Goal: Task Accomplishment & Management: Complete application form

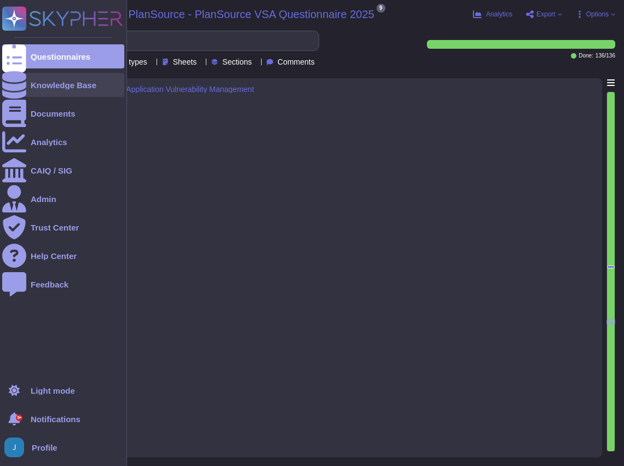
type textarea "Sectigo's application vulnerability management program includes the following k…"
type textarea "We utilize the following tools for application vulnerability management: 1. Qua…"
type textarea "We regularly evaluate patches and updates for our infrastructure through a stru…"
type textarea "Yes, we have established a bug bounty program."
type textarea "Yes, all laptops are configured for PKI-based access, and they are required to …"
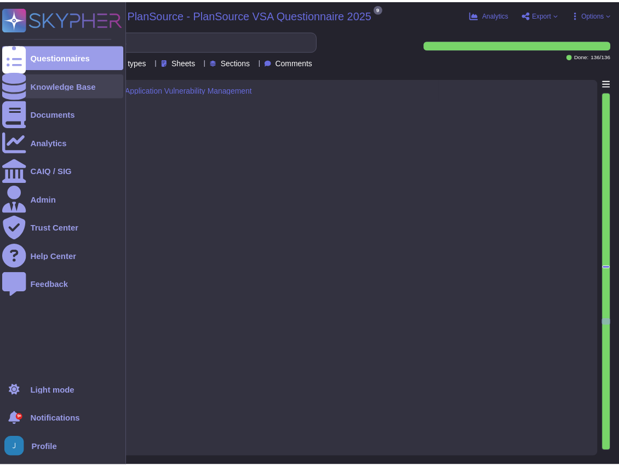
scroll to position [1, 0]
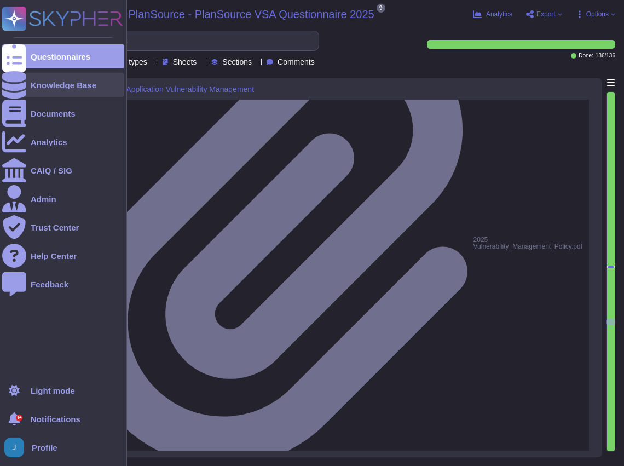
click at [38, 93] on div "Knowledge Base" at bounding box center [63, 85] width 122 height 24
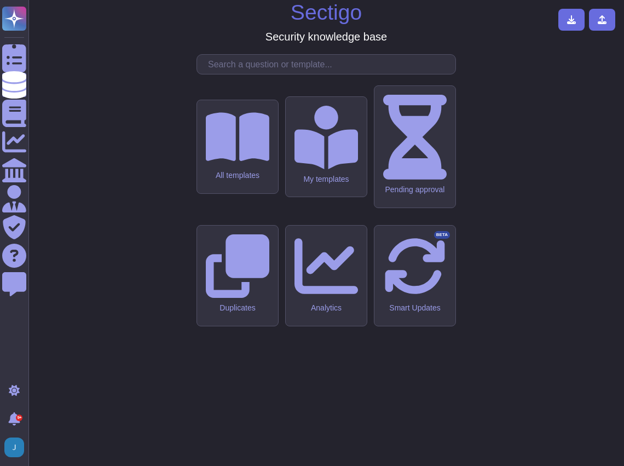
click at [324, 197] on div "My templates" at bounding box center [326, 147] width 81 height 100
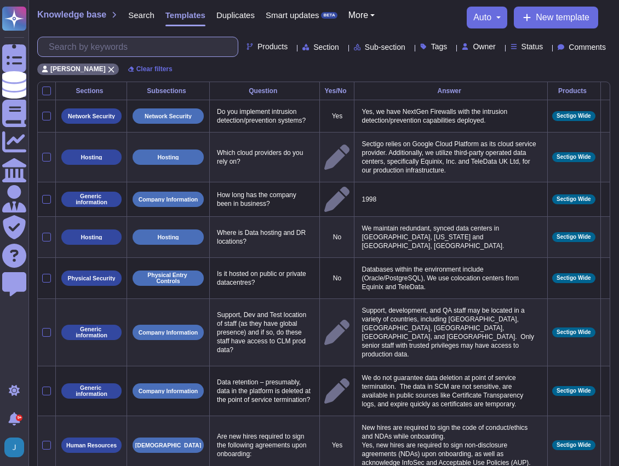
click at [89, 44] on input "text" at bounding box center [140, 46] width 194 height 19
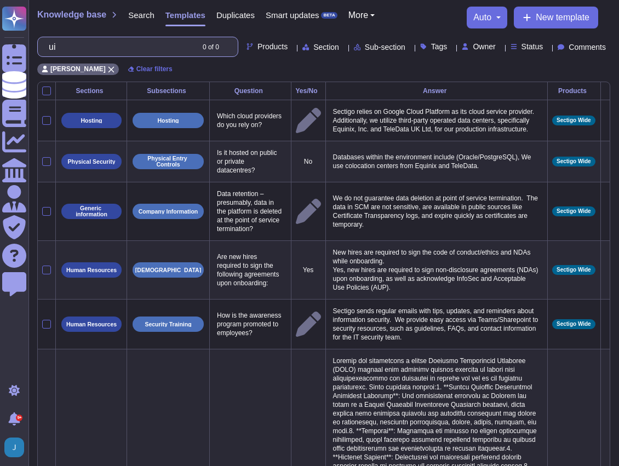
type input "u"
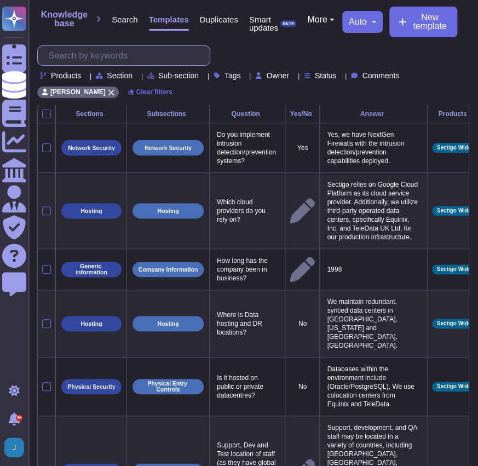
click at [112, 59] on input "text" at bounding box center [126, 55] width 166 height 19
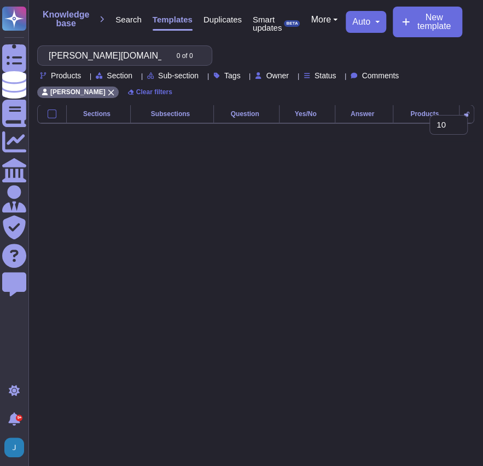
type input "sam.gov"
click at [119, 23] on span "Search" at bounding box center [129, 19] width 26 height 8
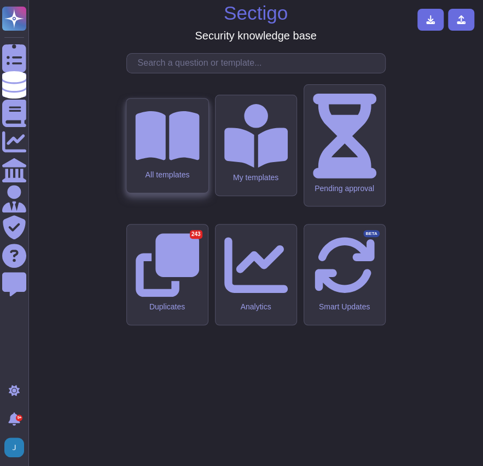
click at [140, 193] on div "All templates" at bounding box center [167, 146] width 82 height 94
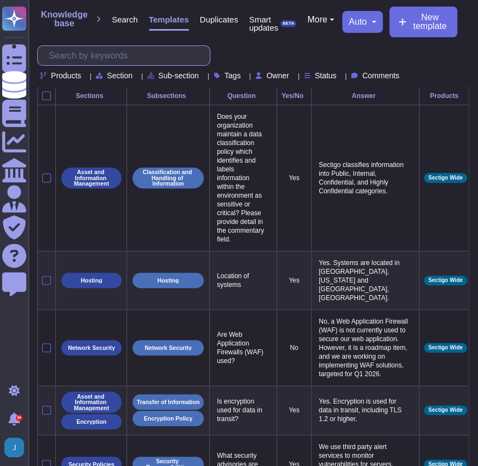
click at [129, 57] on input "text" at bounding box center [126, 55] width 166 height 19
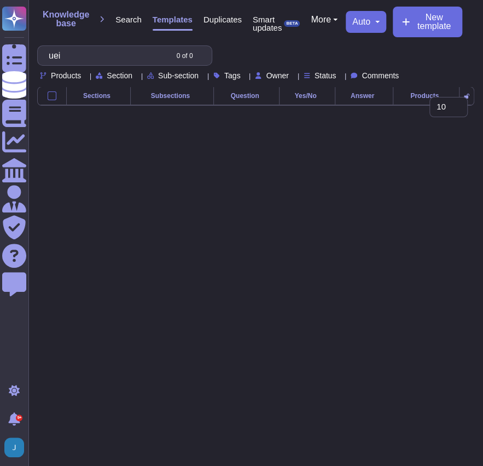
type input "uei"
click at [124, 20] on span "Search" at bounding box center [129, 19] width 26 height 8
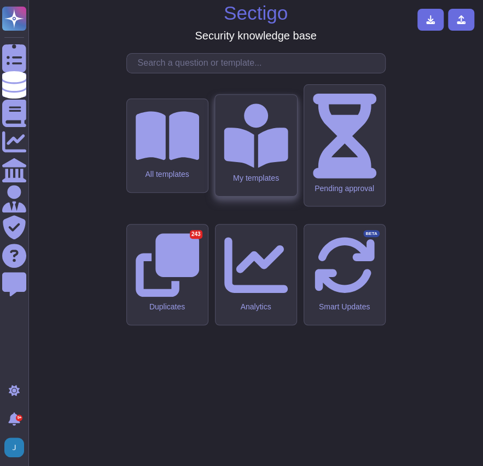
click at [252, 168] on icon at bounding box center [256, 136] width 64 height 64
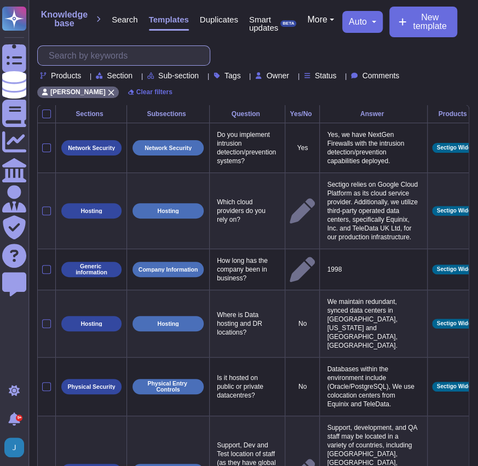
click at [126, 56] on input "text" at bounding box center [126, 55] width 166 height 19
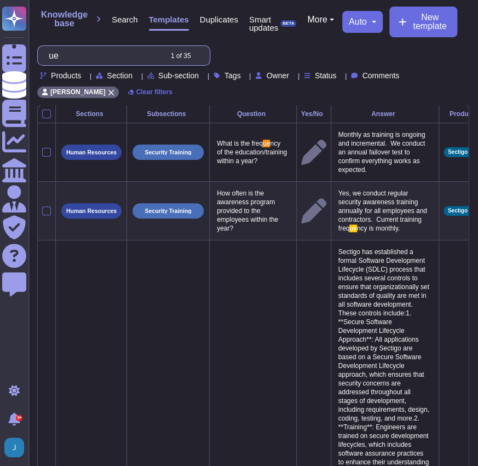
type input "u"
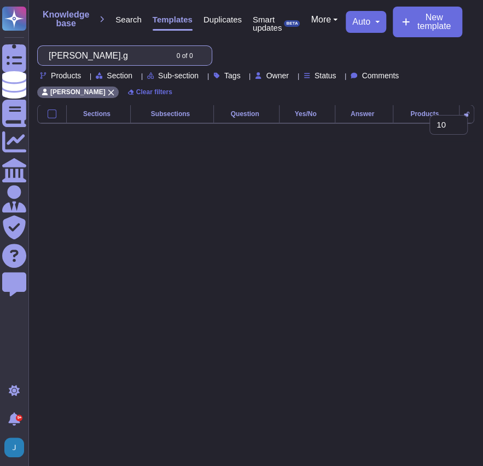
type input "s"
type input "cage"
click at [125, 18] on span "Search" at bounding box center [129, 19] width 26 height 8
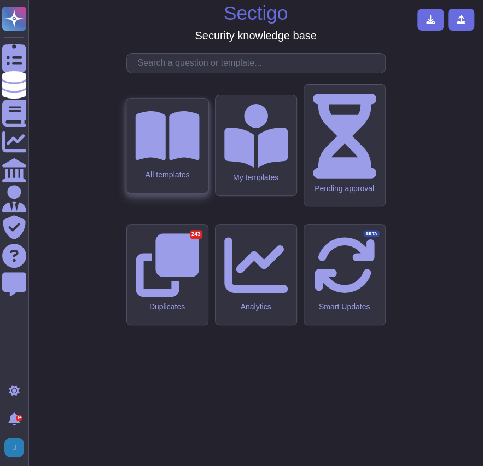
click at [169, 179] on div "All templates" at bounding box center [167, 174] width 64 height 9
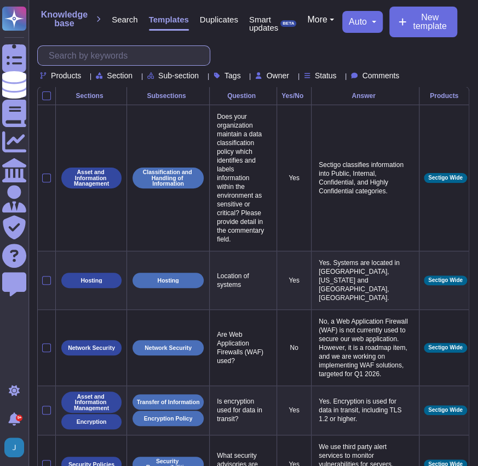
click at [117, 58] on input "text" at bounding box center [126, 55] width 166 height 19
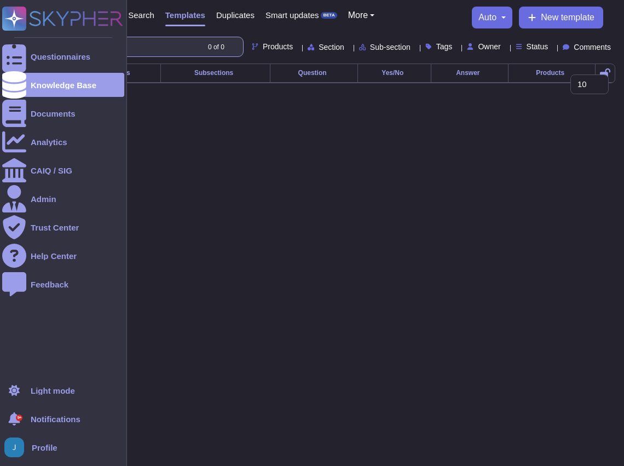
drag, startPoint x: 95, startPoint y: 47, endPoint x: 27, endPoint y: 43, distance: 67.4
click at [27, 43] on div "Questionnaires Knowledge Base Documents Analytics CAIQ / SIG Admin Trust Center…" at bounding box center [312, 50] width 624 height 101
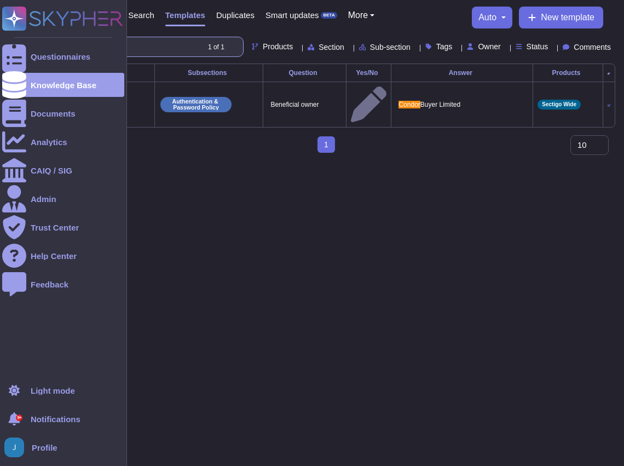
drag, startPoint x: 123, startPoint y: 52, endPoint x: 8, endPoint y: 41, distance: 115.0
click at [8, 41] on div "Questionnaires Knowledge Base Documents Analytics CAIQ / SIG Admin Trust Center…" at bounding box center [312, 81] width 624 height 162
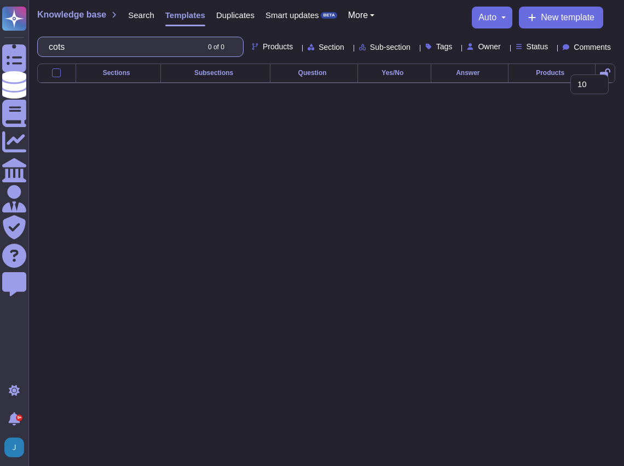
type input "cots"
click at [140, 16] on span "Search" at bounding box center [141, 15] width 26 height 8
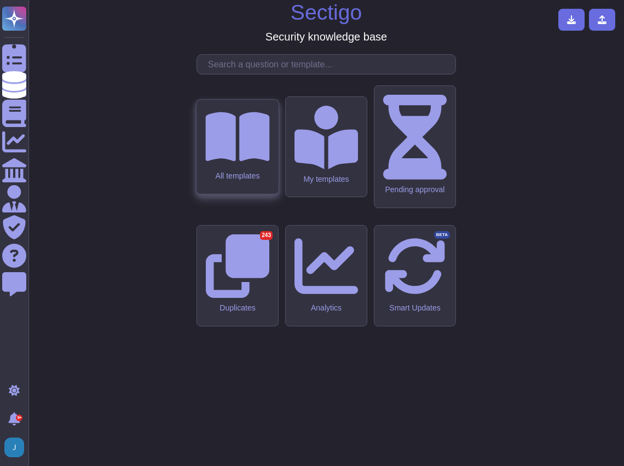
click at [229, 162] on icon at bounding box center [237, 136] width 64 height 49
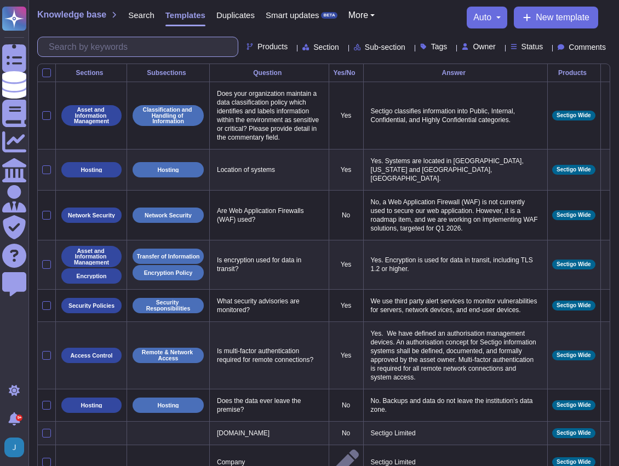
click at [134, 39] on input "text" at bounding box center [140, 46] width 194 height 19
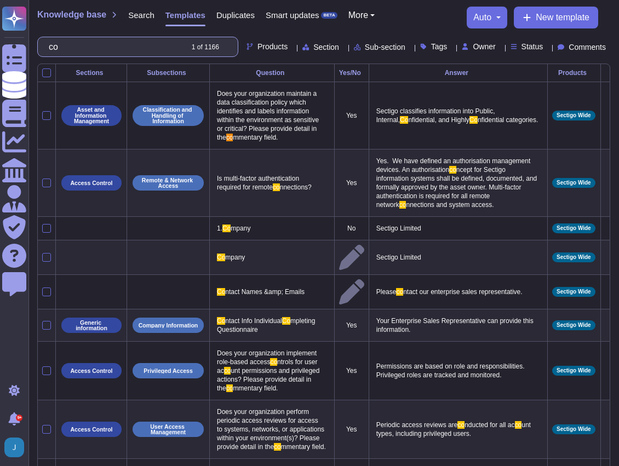
type input "c"
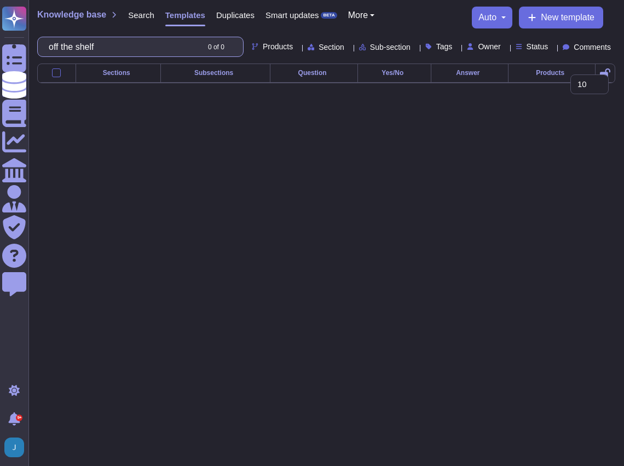
type input "off the shelf"
click at [181, 19] on span "Templates" at bounding box center [185, 15] width 40 height 8
click at [31, 83] on div "Sections Subsections Question Yes/No Answer Products 10 20 30" at bounding box center [326, 82] width 596 height 37
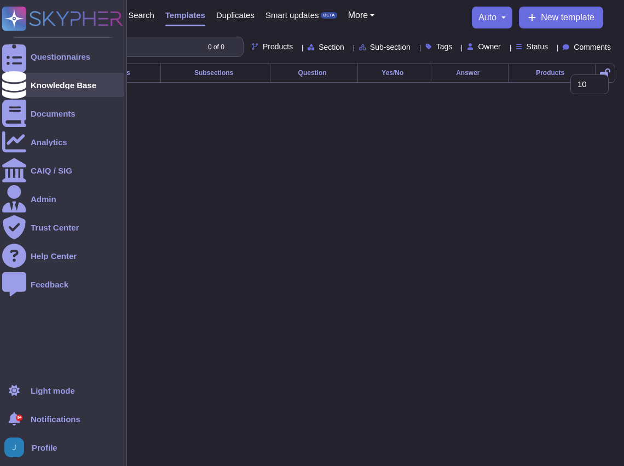
click at [15, 83] on icon at bounding box center [14, 84] width 24 height 27
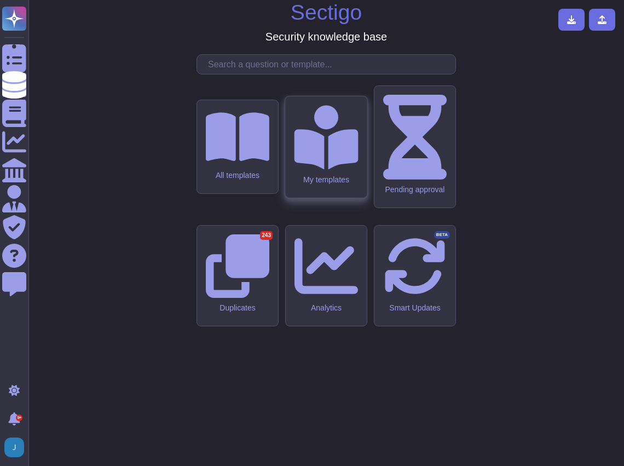
click at [321, 169] on icon at bounding box center [326, 137] width 64 height 64
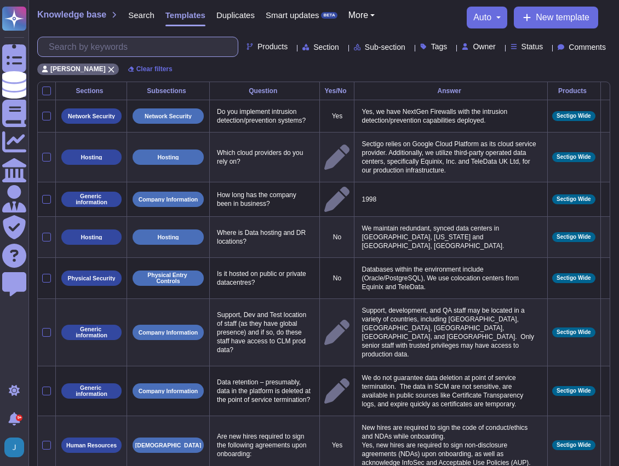
click at [139, 54] on input "text" at bounding box center [140, 46] width 194 height 19
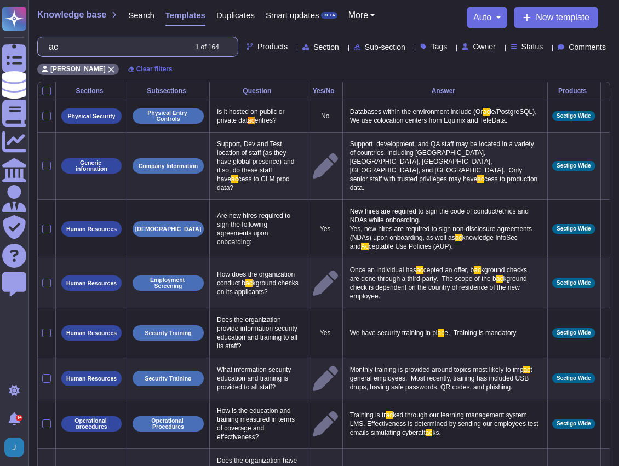
type input "a"
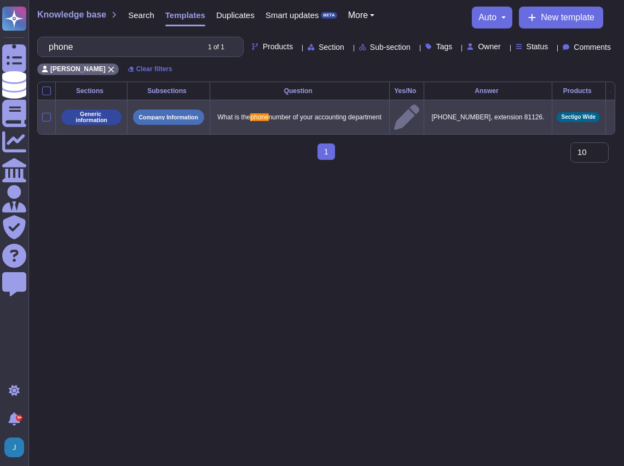
type input "phone"
drag, startPoint x: 538, startPoint y: 129, endPoint x: 436, endPoint y: 129, distance: 101.8
click at [436, 129] on td "(908) 982-4618, extension 81126." at bounding box center [488, 117] width 128 height 34
copy p "(908) 982-4618, extension 81126."
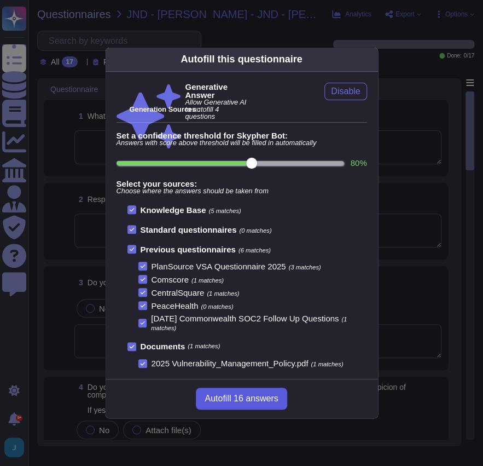
click at [244, 394] on span "Autofill 16 answers" at bounding box center [241, 398] width 73 height 9
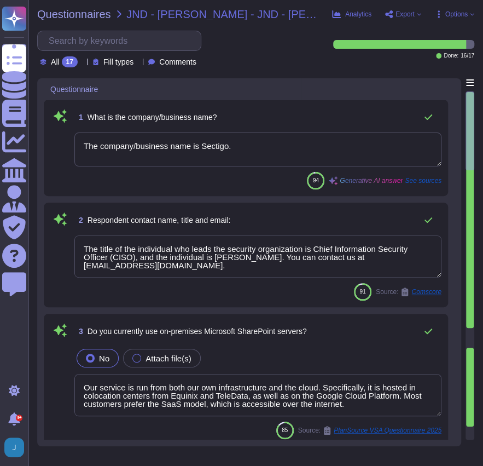
type textarea "The company/business name is Sectigo."
type textarea "The title of the individual who leads the security organization is Chief Inform…"
type textarea "Our service is run from both our own infrastructure and the cloud. Specifically…"
type textarea "No, we have no recent cybersecurity incidents, and we have not encountered a se…"
type textarea "No, we have no recent cybersecurity incidents."
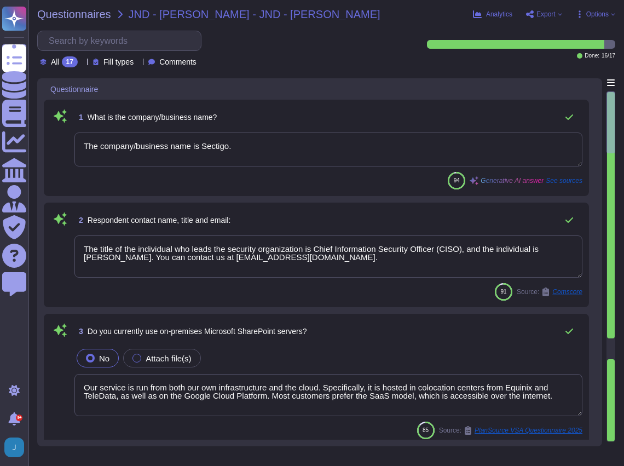
click at [230, 147] on textarea "The company/business name is Sectigo." at bounding box center [328, 150] width 508 height 34
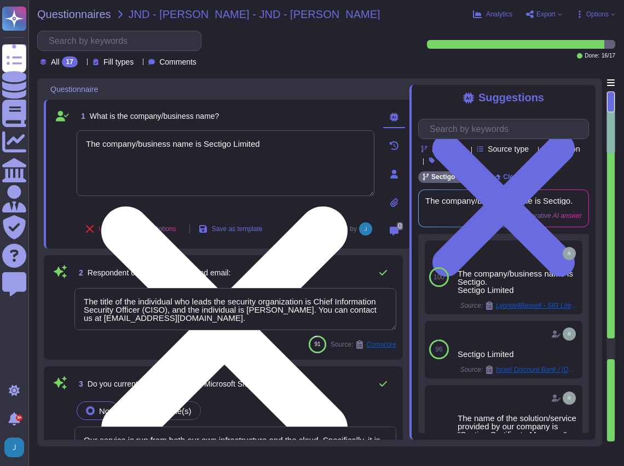
drag, startPoint x: 296, startPoint y: 143, endPoint x: 244, endPoint y: 152, distance: 53.3
click at [244, 152] on textarea "The company/business name is Sectigo Limited" at bounding box center [226, 163] width 298 height 66
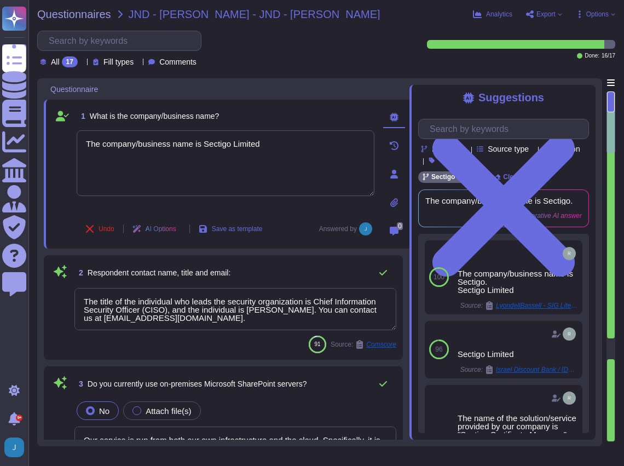
drag, startPoint x: 201, startPoint y: 146, endPoint x: -2, endPoint y: 132, distance: 203.6
click at [0, 132] on html "Questionnaires Knowledge Base Documents Analytics CAIQ / SIG Admin Trust Center…" at bounding box center [312, 233] width 624 height 466
type textarea "Sectigo Limited"
click at [232, 326] on textarea "The title of the individual who leads the security organization is Chief Inform…" at bounding box center [235, 309] width 322 height 42
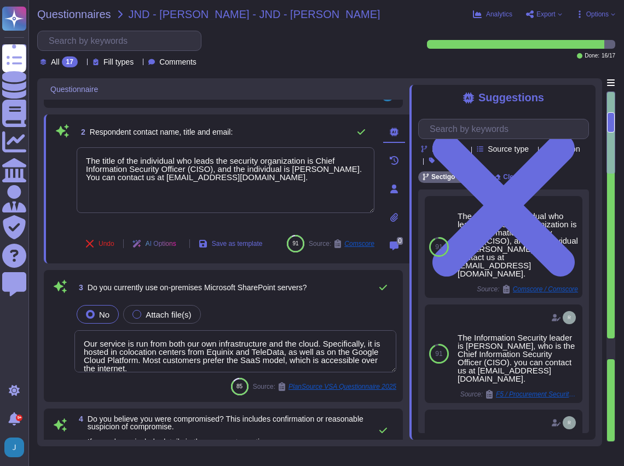
type textarea "Sectigo continually assesses the potential impact of vulnerabilities on informa…"
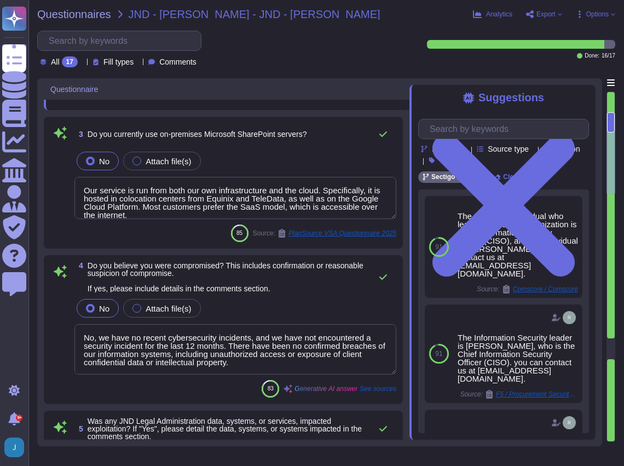
scroll to position [292, 0]
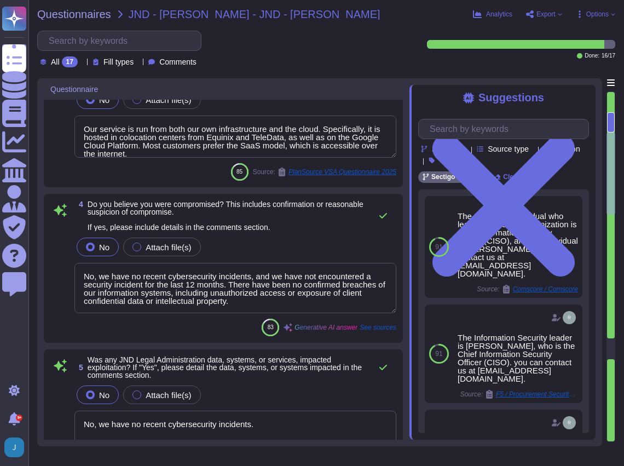
type textarea "Patches are expected to be applied as follows: - Critical vulnerabilities are p…"
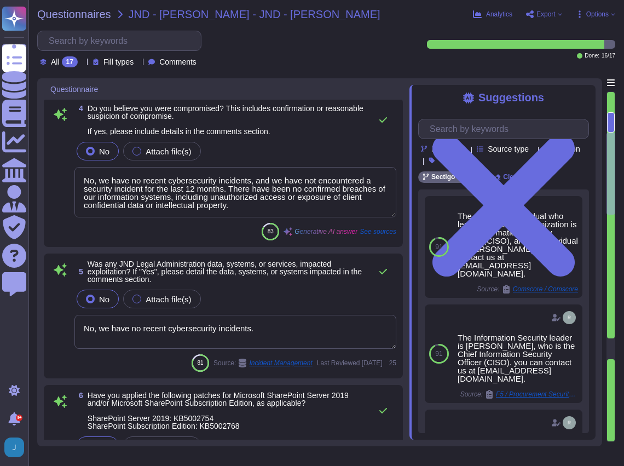
scroll to position [438, 0]
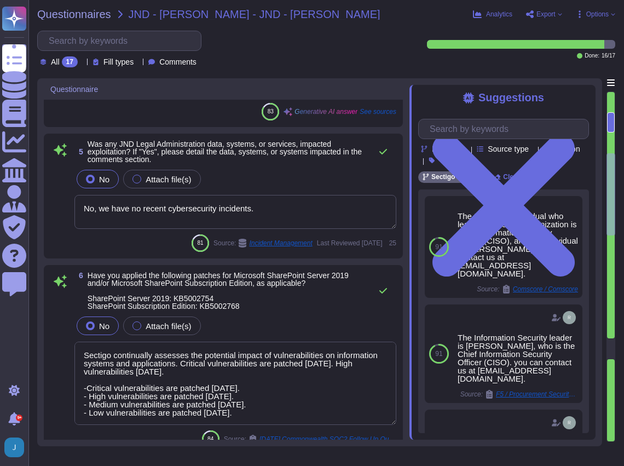
type textarea "Yes."
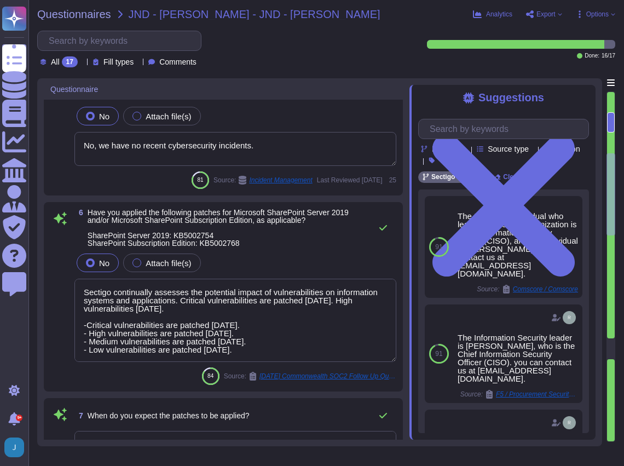
scroll to position [620, 0]
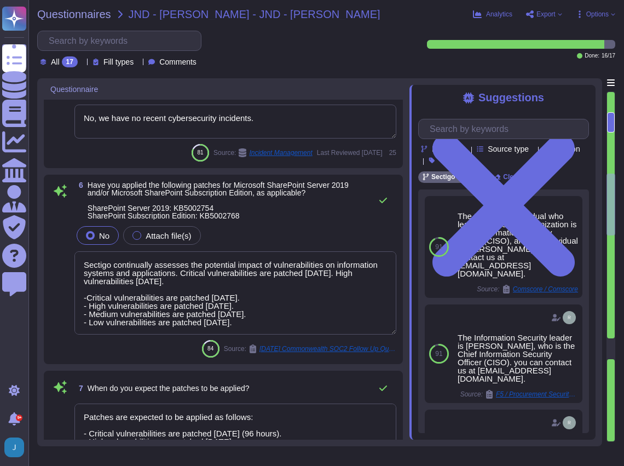
type textarea "All available high-risk security patches are applied and verified at least mont…"
click at [191, 312] on textarea "Sectigo continually assesses the potential impact of vulnerabilities on informa…" at bounding box center [235, 292] width 322 height 83
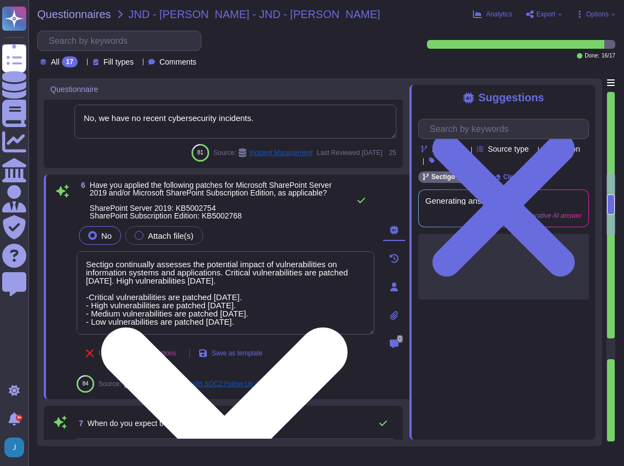
click at [191, 312] on textarea "Sectigo continually assesses the potential impact of vulnerabilities on informa…" at bounding box center [226, 292] width 298 height 83
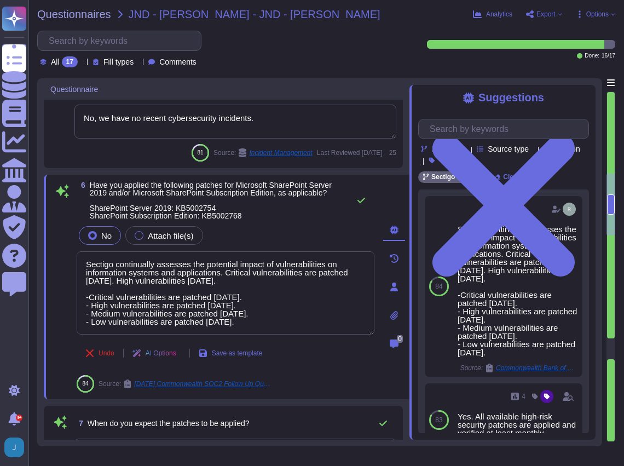
drag, startPoint x: 299, startPoint y: 325, endPoint x: 76, endPoint y: 257, distance: 233.3
click at [76, 257] on div "6 Have you applied the following patches for Microsoft SharePoint Server 2019 a…" at bounding box center [214, 286] width 322 height 211
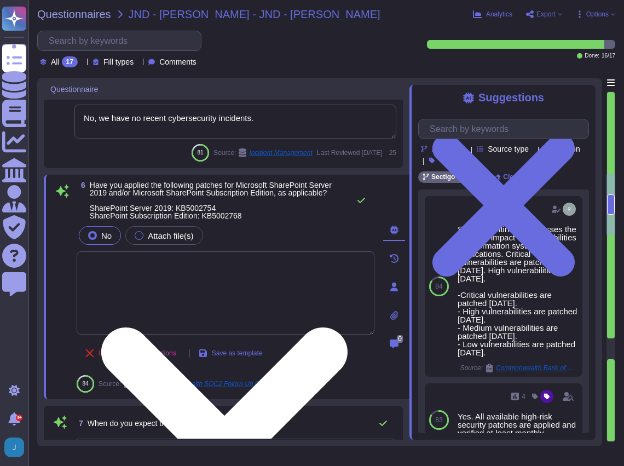
scroll to position [0, 0]
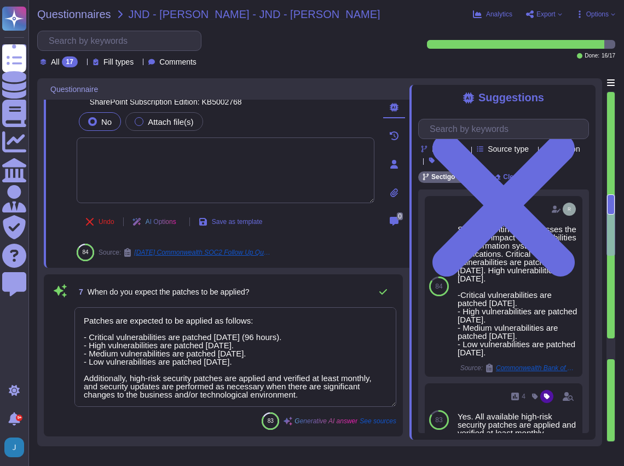
type textarea "All available high-risk security patches are applied and verified at least mont…"
type textarea "No, we have no recent cybersecurity incidents."
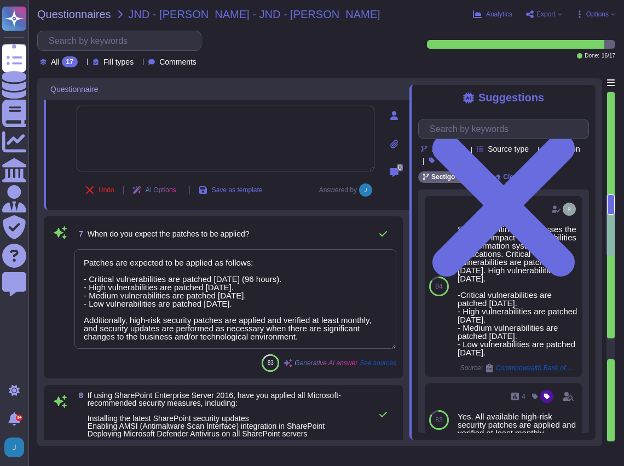
drag, startPoint x: 80, startPoint y: 279, endPoint x: 371, endPoint y: 338, distance: 296.2
click at [371, 338] on textarea "Patches are expected to be applied as follows: - Critical vulnerabilities are p…" at bounding box center [235, 299] width 322 height 100
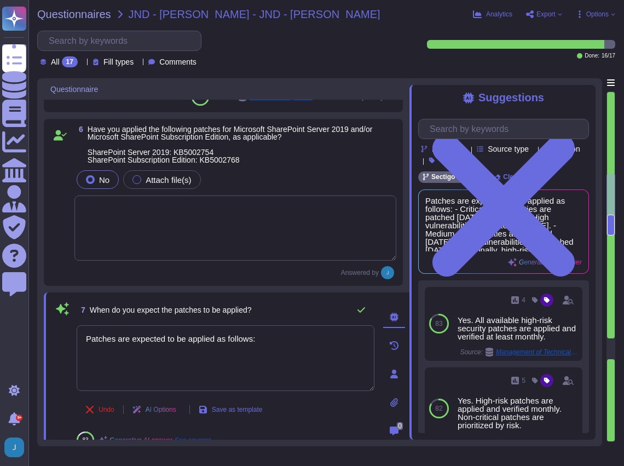
scroll to position [657, 0]
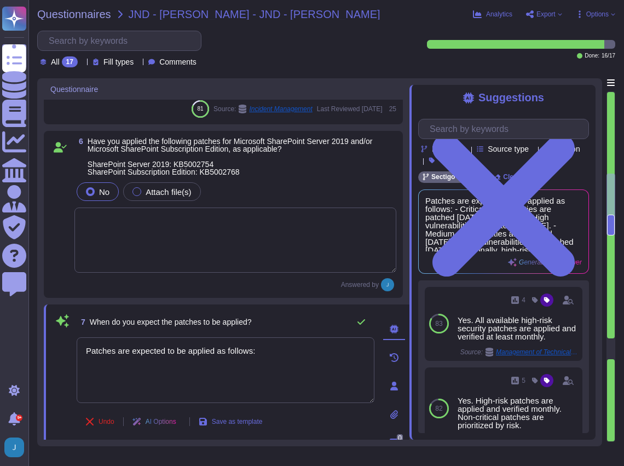
drag, startPoint x: 265, startPoint y: 355, endPoint x: 62, endPoint y: 339, distance: 203.2
click at [62, 339] on div "7 When do you expect the patches to be applied? Patches are expected to be appl…" at bounding box center [214, 386] width 322 height 150
type textarea "N/a"
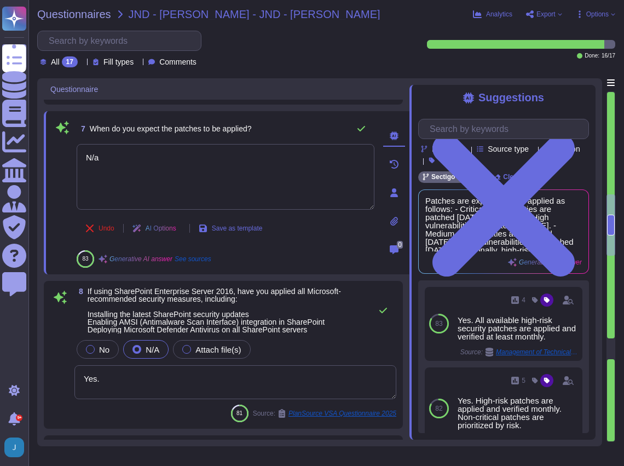
scroll to position [876, 0]
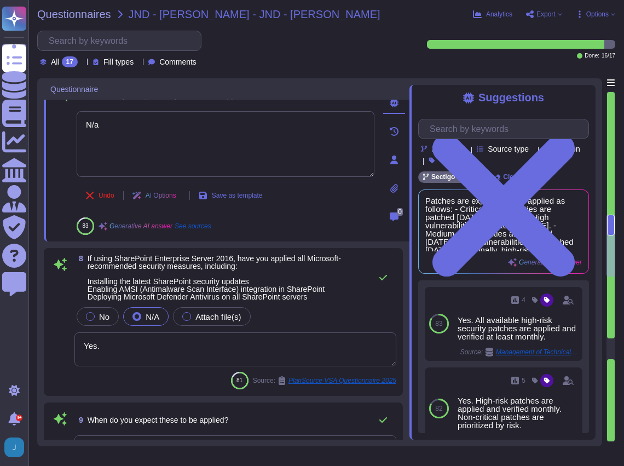
type textarea "N/A"
type textarea "N/a"
click at [94, 315] on div "No N/A Attach file(s) Yes." at bounding box center [235, 336] width 322 height 62
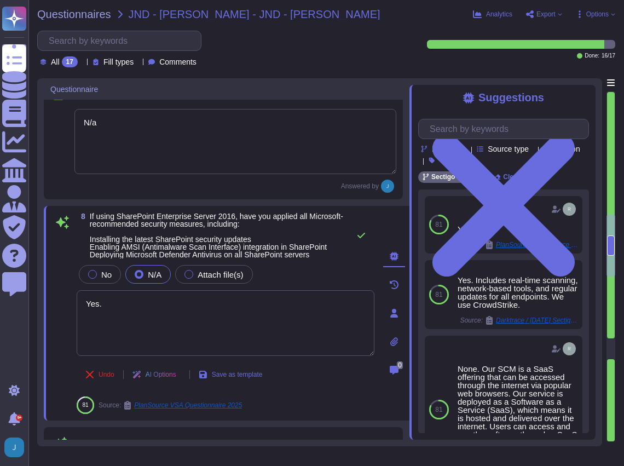
drag, startPoint x: 107, startPoint y: 301, endPoint x: 74, endPoint y: 297, distance: 33.7
click at [74, 297] on div "8 If using SharePoint Enterprise Server 2016, have you applied all Microsoft-re…" at bounding box center [214, 312] width 322 height 201
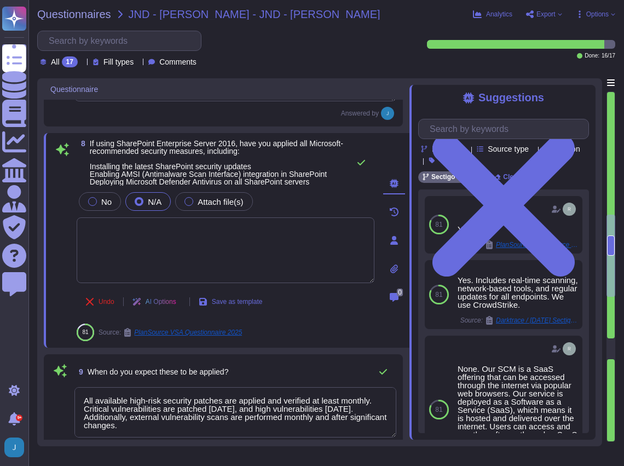
type textarea "We have a Security policy in place to protect from DNS attacks."
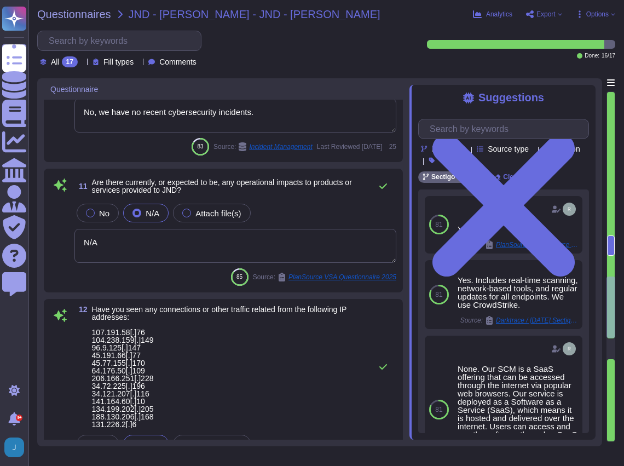
scroll to position [1387, 0]
type textarea "None"
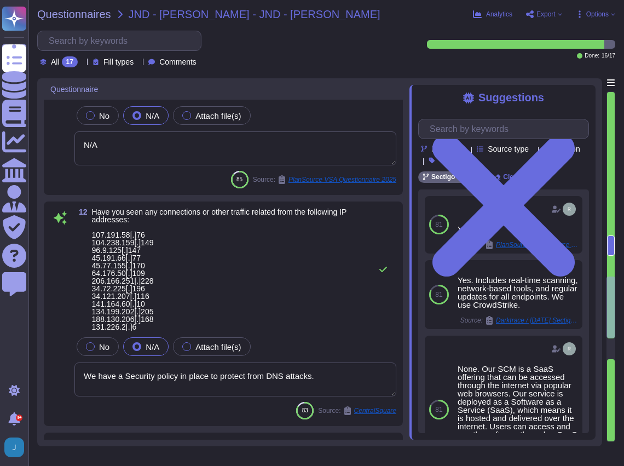
type textarea "Vulnerabilities identified by third parties that have the capacity to impact th…"
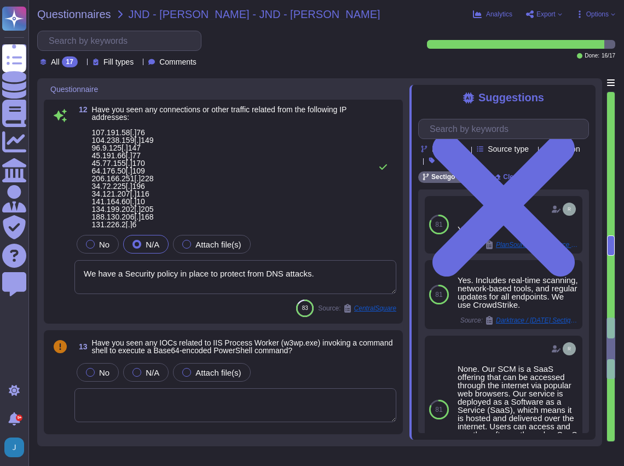
type textarea "Yes. External vulnerability scans are performed monthly and after significant c…"
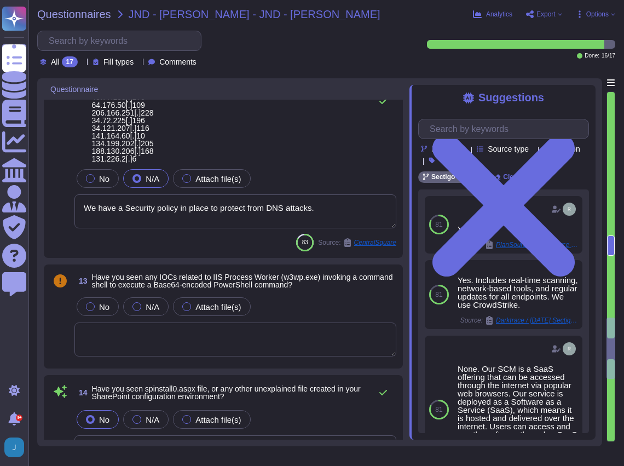
scroll to position [1606, 0]
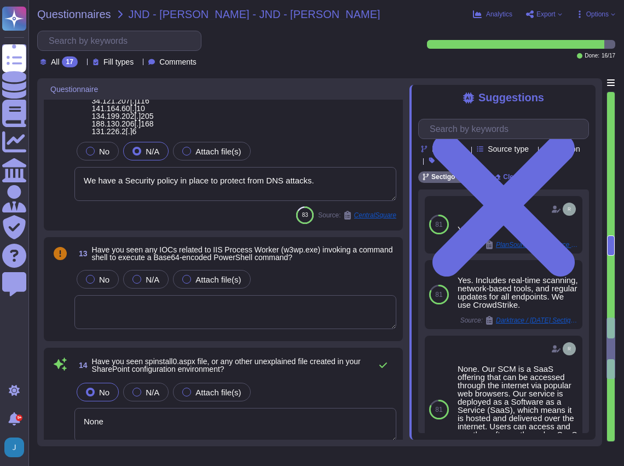
type textarea "N/A None of Sectigo's 3rd parties have access to our data, we operate/maintain …"
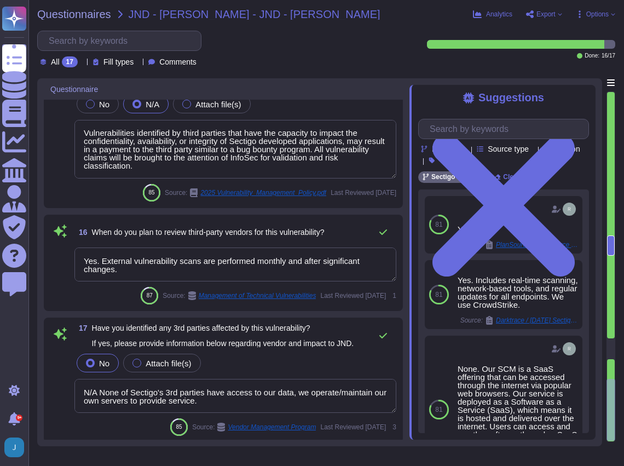
scroll to position [1, 0]
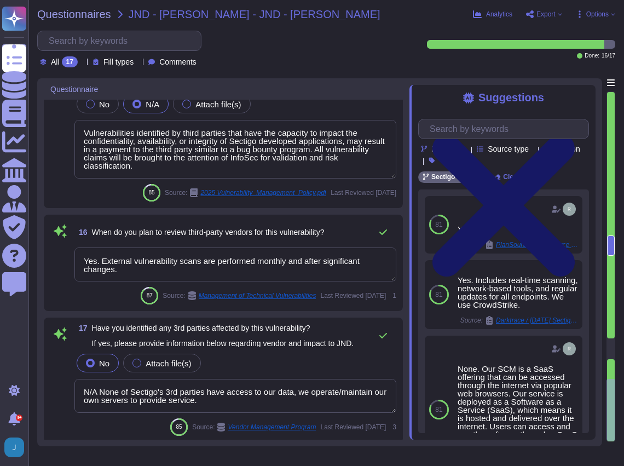
click at [483, 97] on icon at bounding box center [503, 205] width 171 height 228
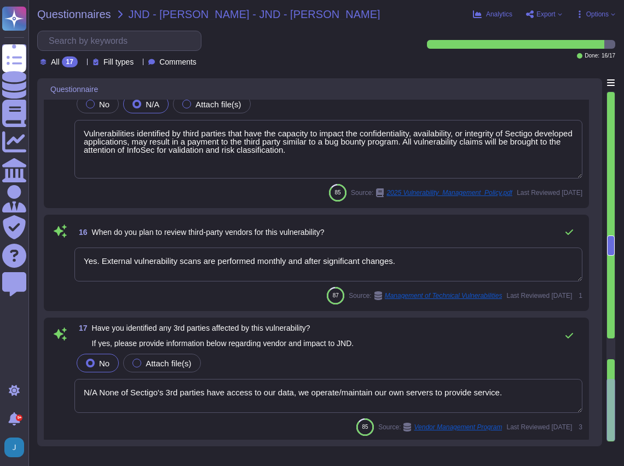
scroll to position [0, 0]
click at [341, 41] on div "All 17 Fill types Comments" at bounding box center [225, 49] width 377 height 37
click at [85, 17] on span "Questionnaires" at bounding box center [74, 14] width 74 height 11
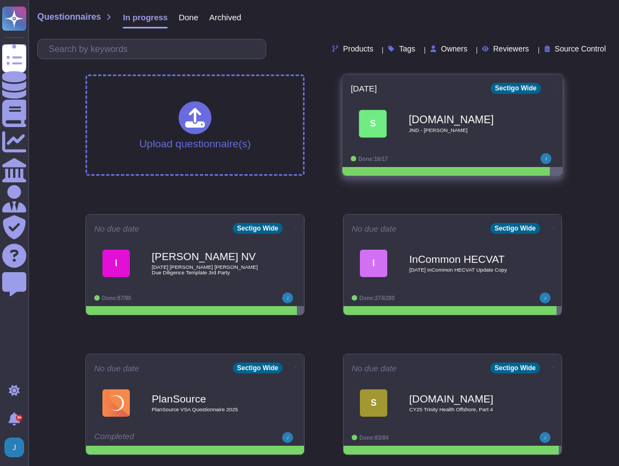
click at [483, 89] on icon at bounding box center [554, 88] width 2 height 3
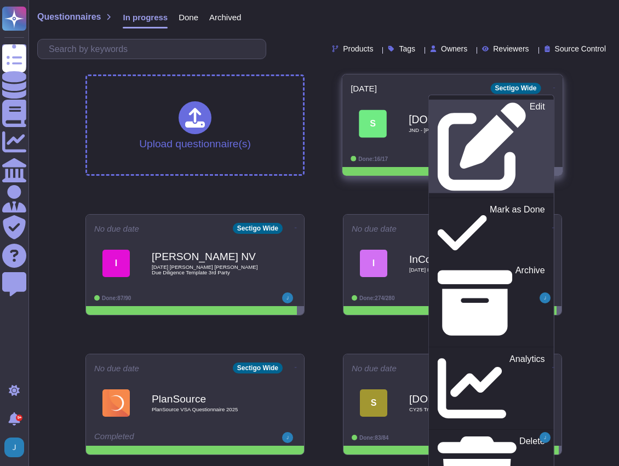
click at [438, 103] on icon at bounding box center [481, 147] width 88 height 88
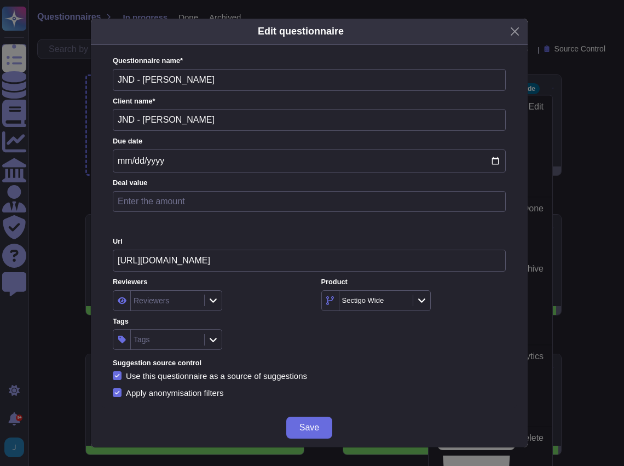
click at [194, 77] on input "JND - Smarsh" at bounding box center [309, 80] width 393 height 22
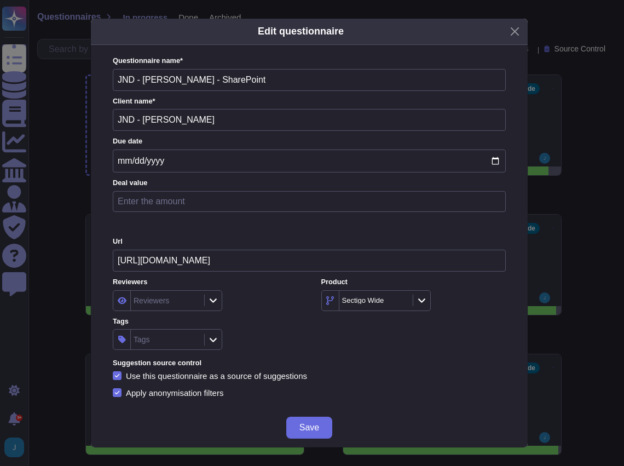
type input "JND - [PERSON_NAME] - SharePoint"
drag, startPoint x: 197, startPoint y: 106, endPoint x: 195, endPoint y: 112, distance: 5.9
click at [197, 106] on div "Questionnaire name * JND - Smarsh - SharePoint Client name * JND - Smarsh Due d…" at bounding box center [309, 226] width 393 height 341
click at [192, 122] on input "JND - Smarsh" at bounding box center [309, 120] width 393 height 22
type input "JND - [PERSON_NAME] - SharePoint"
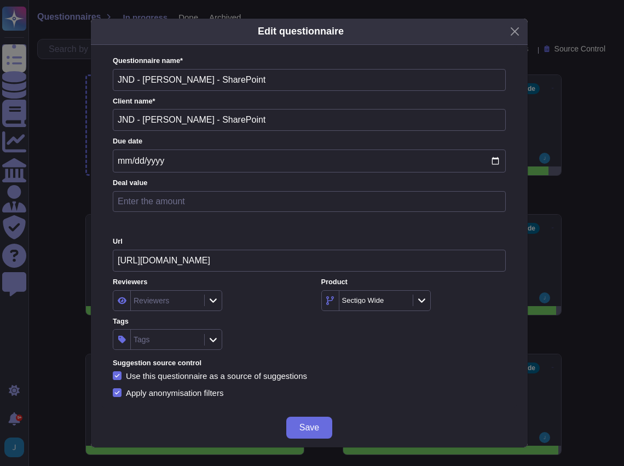
click at [217, 299] on icon at bounding box center [213, 300] width 8 height 9
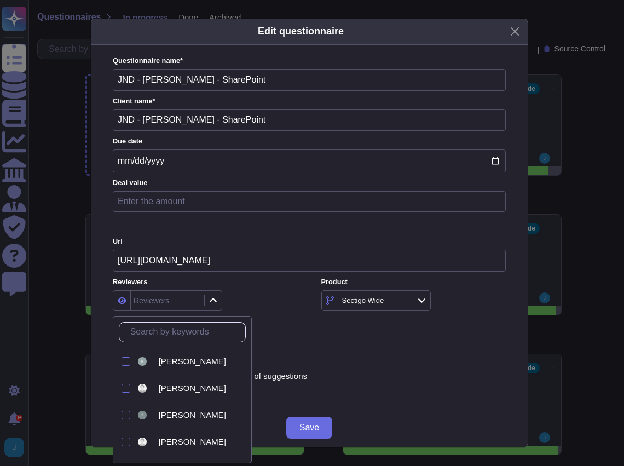
scroll to position [227, 0]
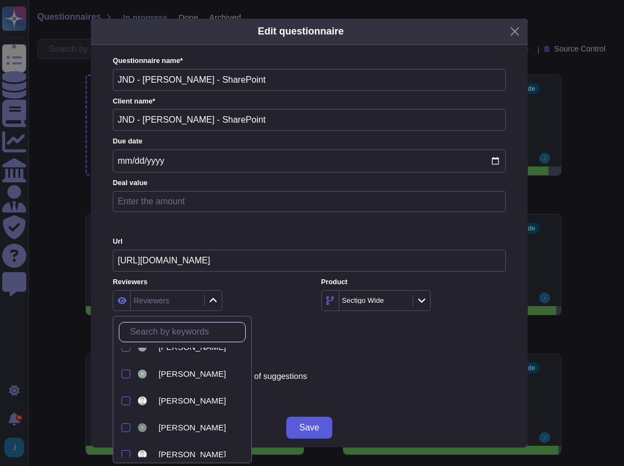
click at [306, 429] on span "Save" at bounding box center [309, 427] width 20 height 9
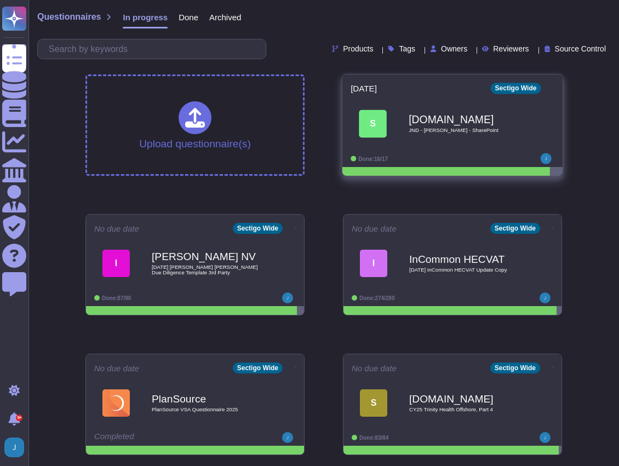
click at [483, 87] on icon at bounding box center [554, 88] width 2 height 3
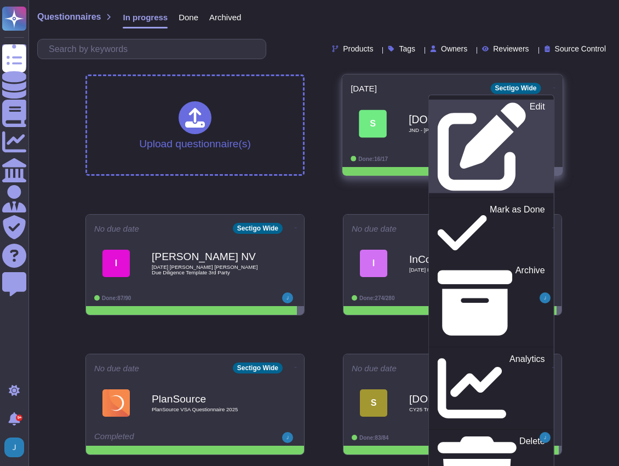
click at [469, 111] on link "Edit" at bounding box center [491, 147] width 125 height 94
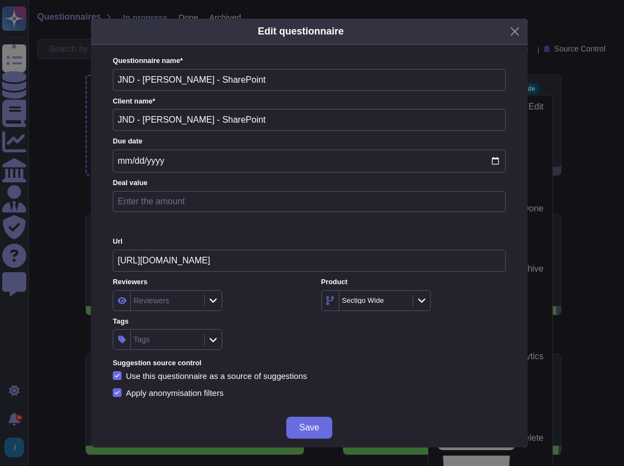
drag, startPoint x: 299, startPoint y: 123, endPoint x: 62, endPoint y: 95, distance: 238.2
click at [62, 95] on div "Edit questionnaire Questionnaire name * JND - Smarsh - SharePoint Client name *…" at bounding box center [312, 233] width 624 height 466
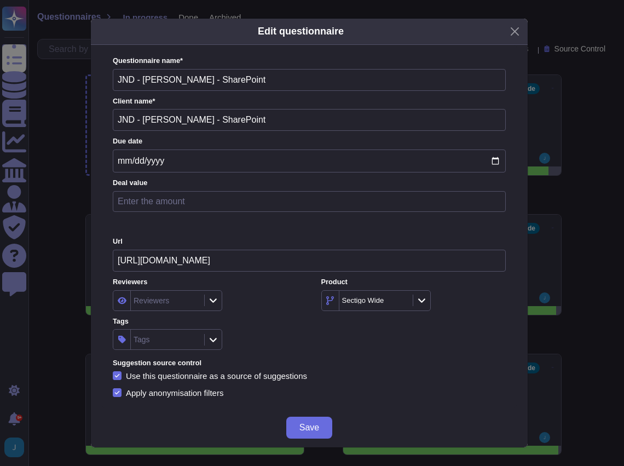
paste input "• '2025 MS SharePoint Zero Day Impact Survey', Due: Wednesday, September 03, 20…"
type input "• '2025 MS SharePoint Zero Day Impact Survey', Due: Wednesday, September 03, 20…"
click at [306, 428] on span "Save" at bounding box center [309, 427] width 20 height 9
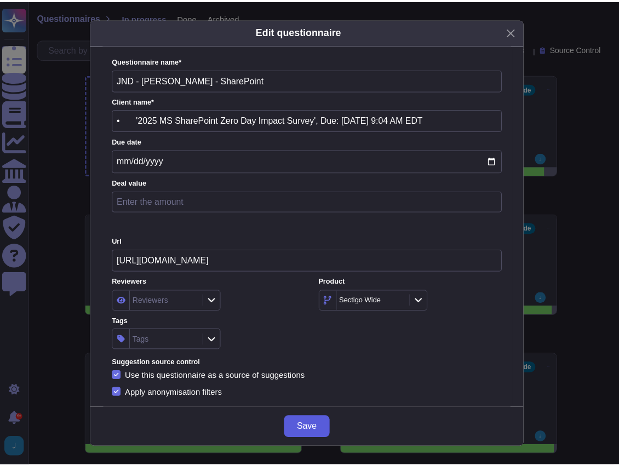
scroll to position [0, 0]
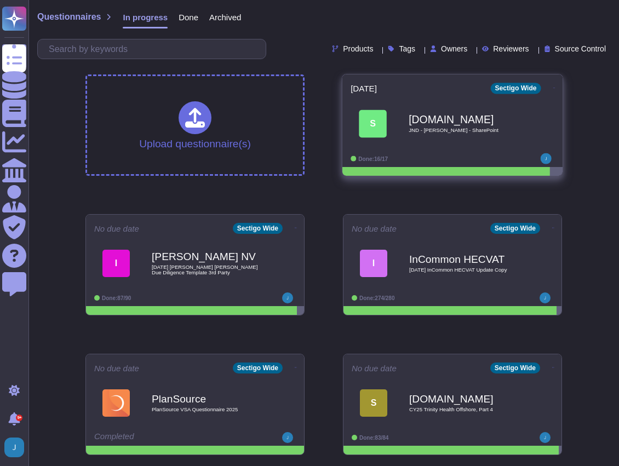
click at [491, 124] on b "[DOMAIN_NAME]" at bounding box center [463, 119] width 111 height 10
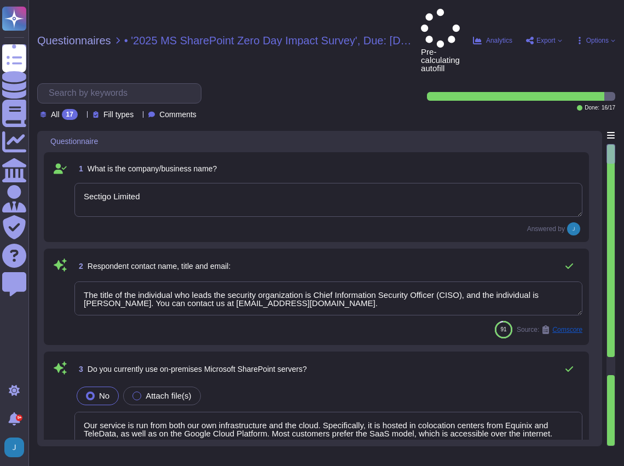
type textarea "Sectigo Limited"
type textarea "The title of the individual who leads the security organization is Chief Inform…"
type textarea "Our service is run from both our own infrastructure and the cloud. Specifically…"
type textarea "No, we have no recent cybersecurity incidents, and we have not encountered a se…"
type textarea "No, we have no recent cybersecurity incidents."
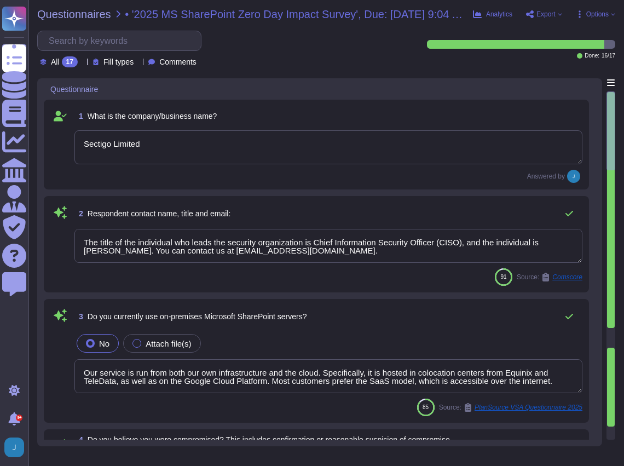
click at [535, 13] on span "Export" at bounding box center [544, 14] width 37 height 9
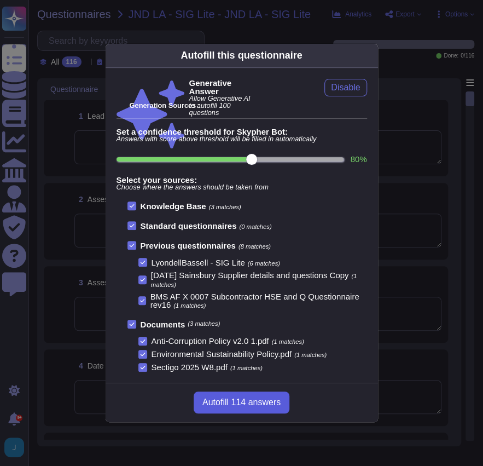
click at [244, 401] on span "Autofill 114 answers" at bounding box center [242, 402] width 78 height 9
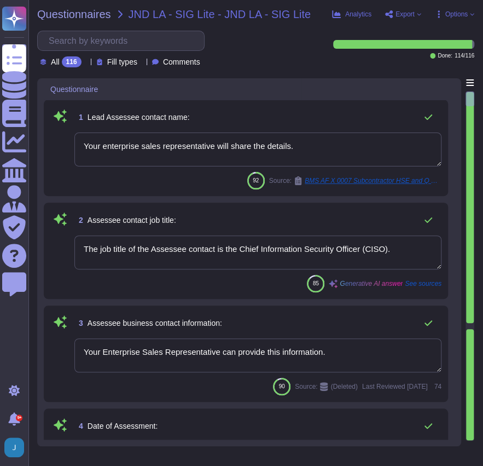
type textarea "Your enterprise sales representative will share the details."
type textarea "The job title of the Assessee contact is the Chief Information Security Officer…"
type textarea "Your Enterprise Sales Representative can provide this information."
type textarea "The last cybersecurity assessment performed by a third-party organization was c…"
type textarea "The company/business name is Sectigo."
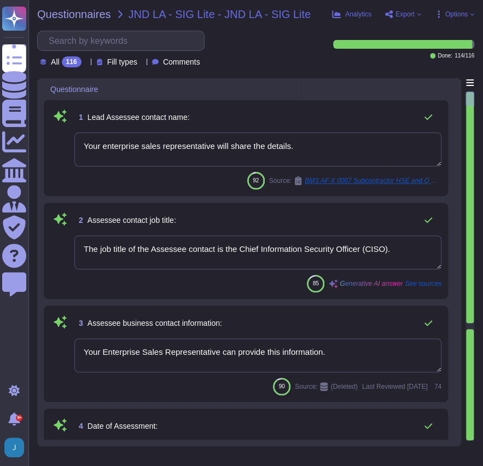
type textarea "The name of the corporate office is Sectigo."
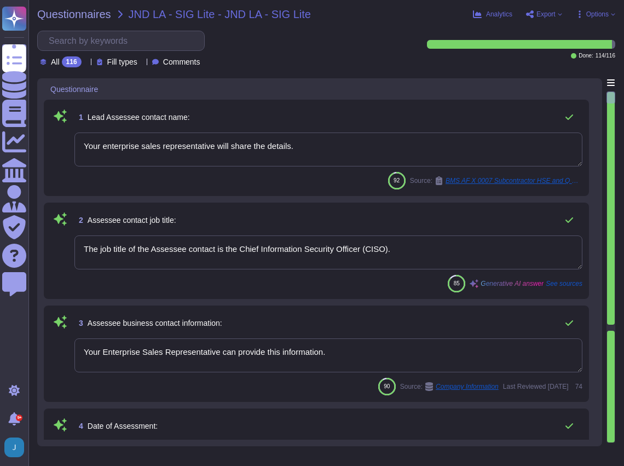
drag, startPoint x: 304, startPoint y: 142, endPoint x: 65, endPoint y: 119, distance: 240.9
click at [65, 119] on div "1 Lead Assessee contact name: Your enterprise sales representative will share t…" at bounding box center [316, 147] width 532 height 83
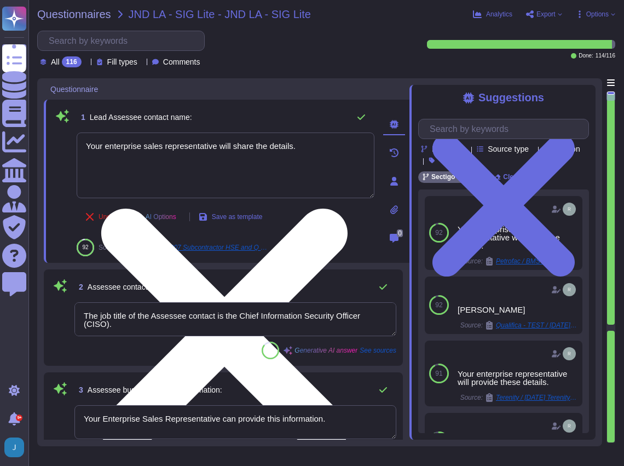
click at [291, 183] on textarea "Your enterprise sales representative will share the details." at bounding box center [226, 166] width 298 height 66
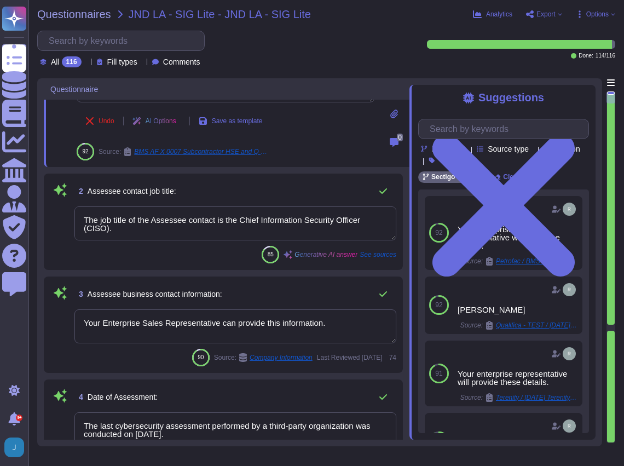
type textarea "The corporate office physical address is 8800 E. Raintree Drive, Suite 110, Sco…"
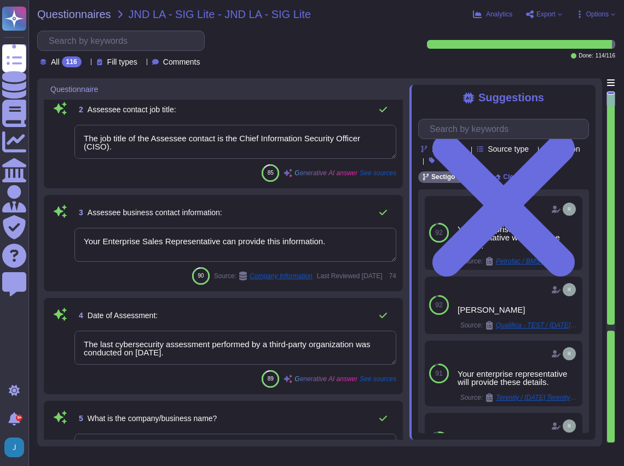
type textarea "The country of origin or incorporation of the company/business is the United Ki…"
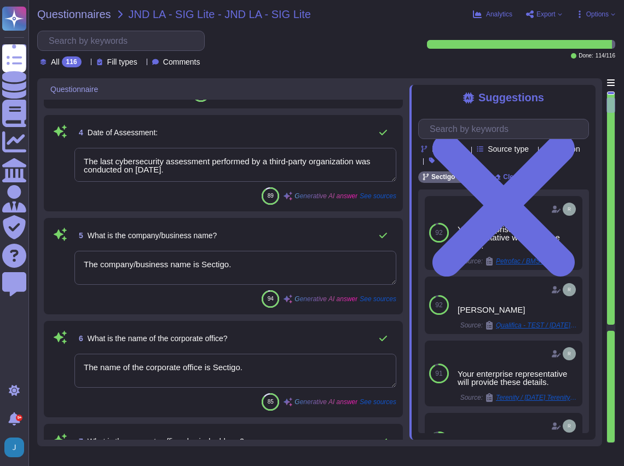
type textarea "The backup sites are operated by Sectigo, located in Secaucus, New Jersey, and …"
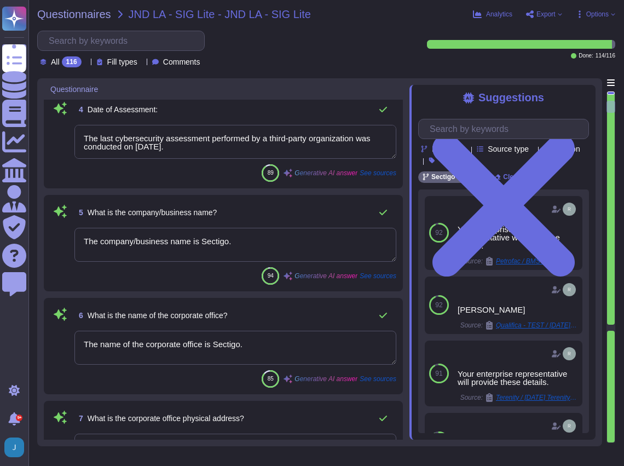
type textarea "The ownership structure is private. Sectigo is a privately held company."
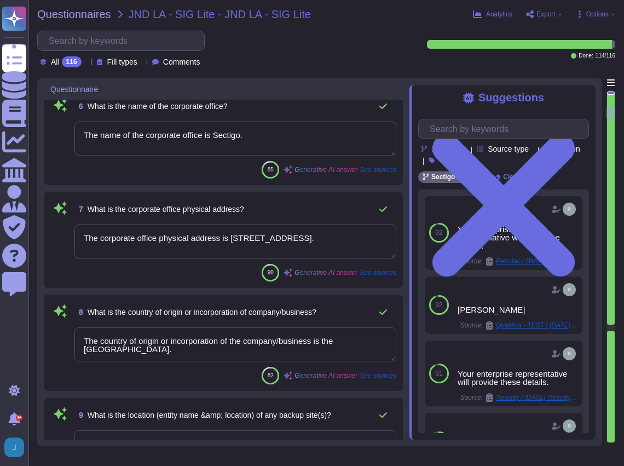
scroll to position [620, 0]
type textarea "Type of legal entity: Private Limited Location of incorporation: United Kingdom"
type textarea "The company has been in business for more than 25 years."
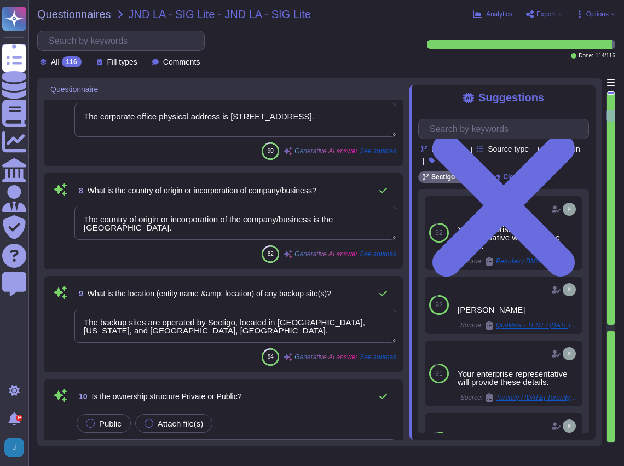
type textarea "The risk assessment is conducted for the entire company, covering all functiona…"
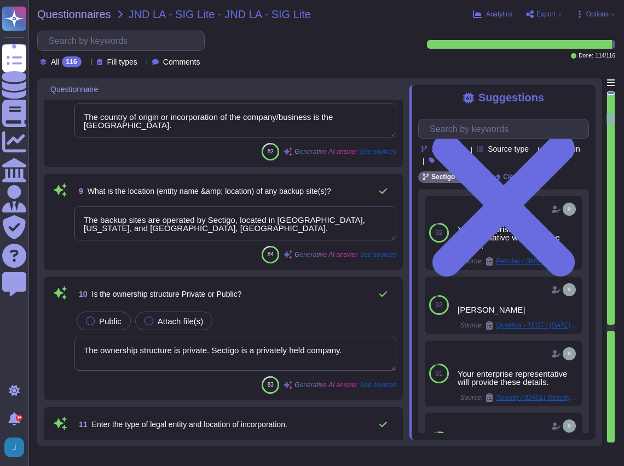
scroll to position [803, 0]
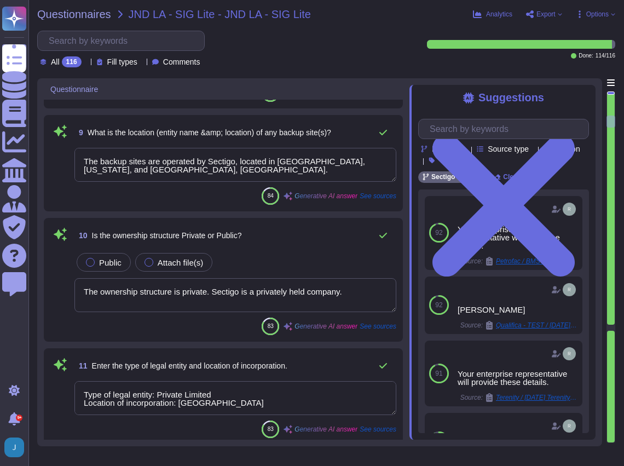
type textarea "The name of the product being provided by the vendor is "Sectigo Certificate Ma…"
type textarea "The important publicly facing URLs in scope for the assessment include [link_7]…"
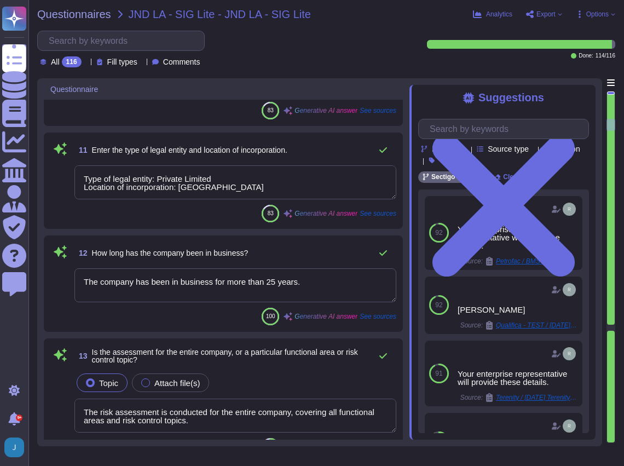
scroll to position [1058, 0]
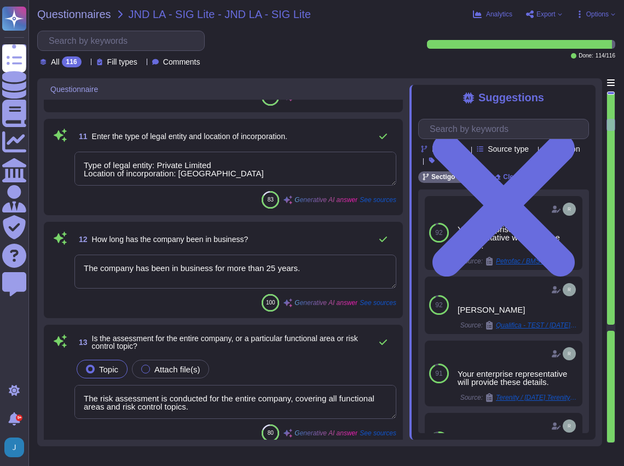
type textarea "The important publicly facing URLs in scope for the assessment include (www.sec…"
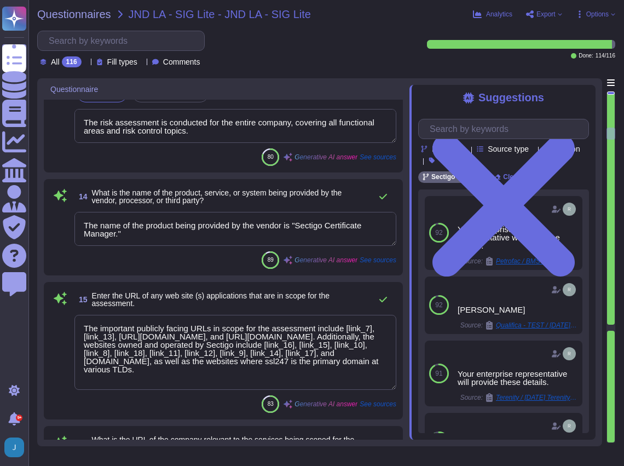
type textarea "No, the company does not provide personnel or staff augmentation."
type textarea "Yes, there are direct interactions with our clients' customers through our webs…"
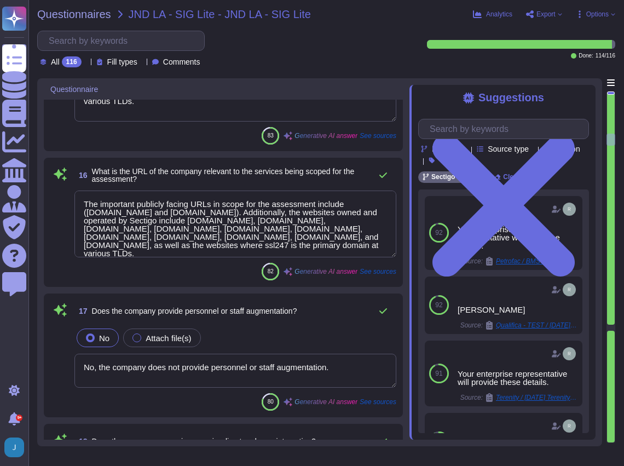
type textarea "No, Sectigo does not utilize the services of Fourth-Nth parties for the deliver…"
type textarea "Yes, network connectivity is required. Simple connectivity to our SaaS portal i…"
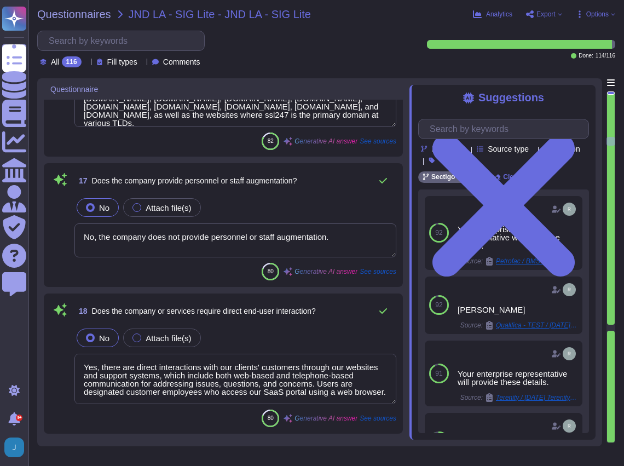
type textarea "Yes, remote access is required for certain services, such as remote maintenance…"
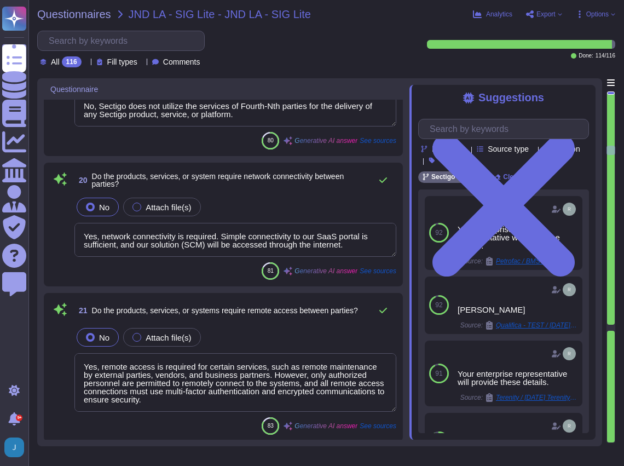
type textarea "No, the products, services, or systems do not require system to system integrat…"
type textarea "Yes, the products, services, or systems include a classification of personally …"
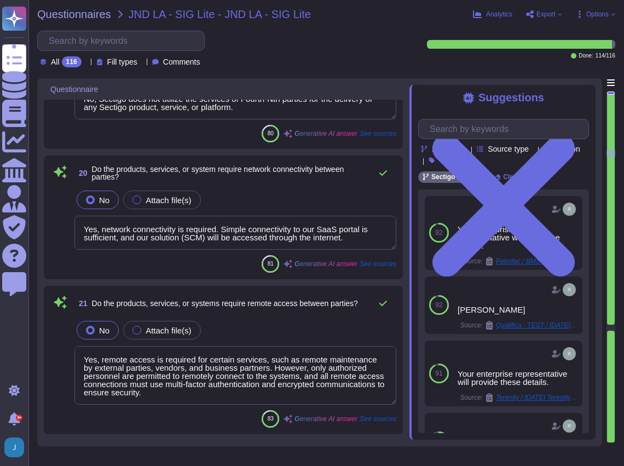
type textarea "Yes, we provide technology and software applications. Our services include a So…"
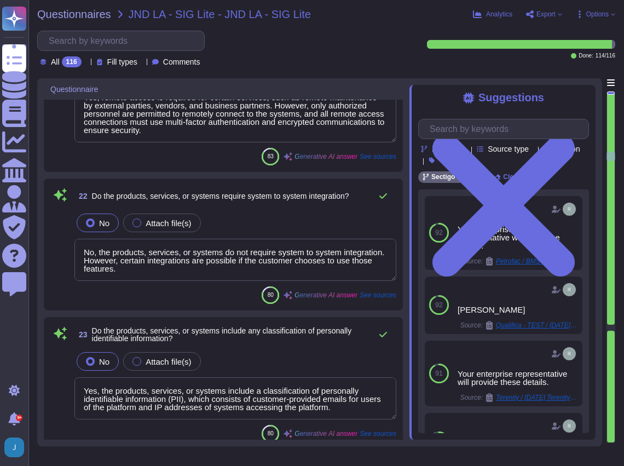
type textarea "Yes, the assessment includes cloud hosting services, specifically the productio…"
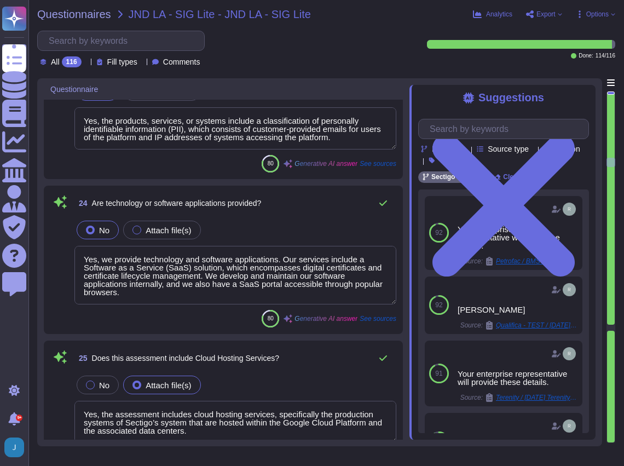
type textarea "Yes, there is a formalized risk governance plan approved by management that def…"
type textarea "No. Security reviews are not performed on all subcontractors and third-party ve…"
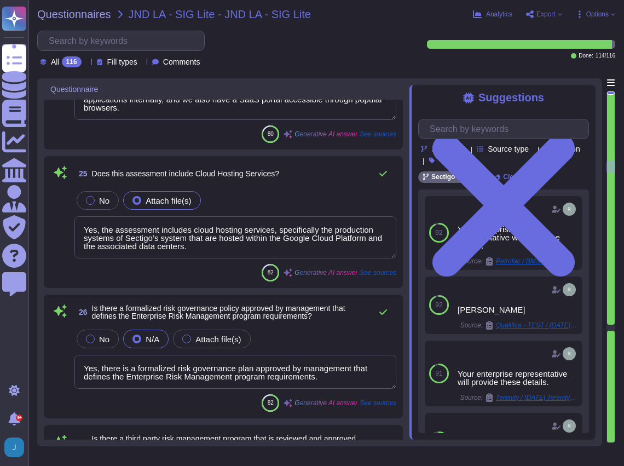
type textarea "Yes, there is a contractual relationship that extends obligations to each entit…"
type textarea "Yes, there is a documented and approved cybersecurity risk management policy th…"
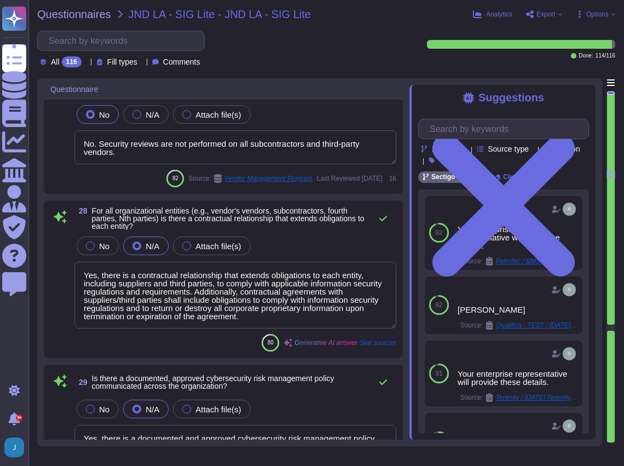
type textarea "Yes, Sectigo has adopted a formalized risk assessment process that identifies, …"
type textarea "Yes, there is an asset management program in place that is approved by manageme…"
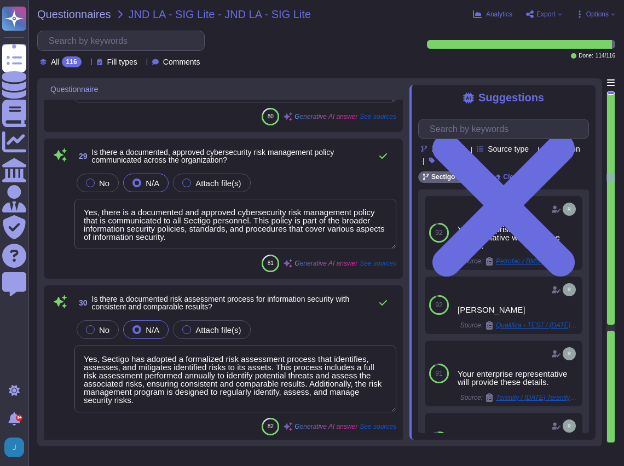
type textarea "Yes, there is an Acceptable Use Policy for information and associated assets th…"
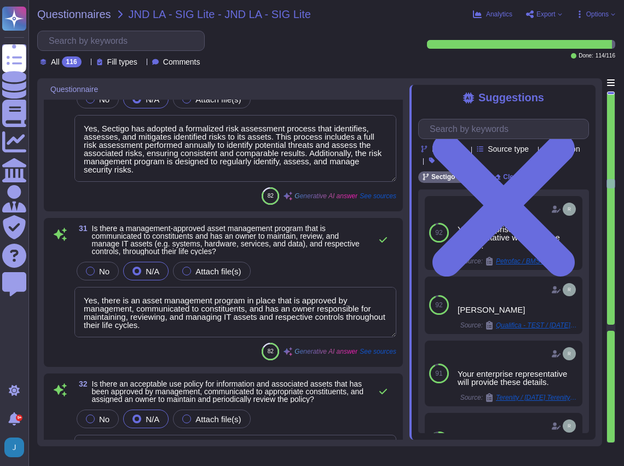
type textarea "Yes, we have a records retention policy and retention schedule covering paper a…"
type textarea "Yes, Human Resources policies and procedures are approved by management, commun…"
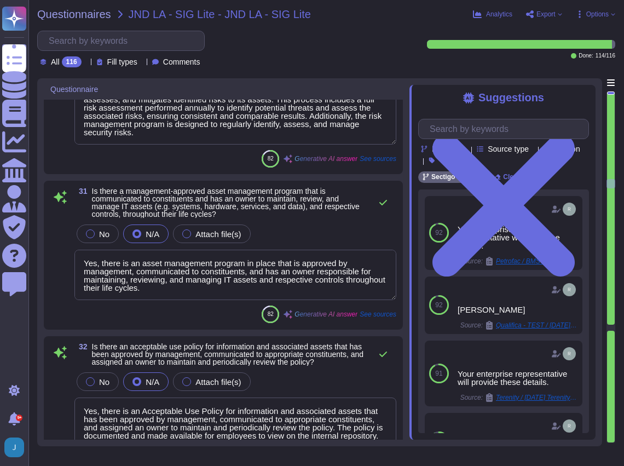
scroll to position [3759, 0]
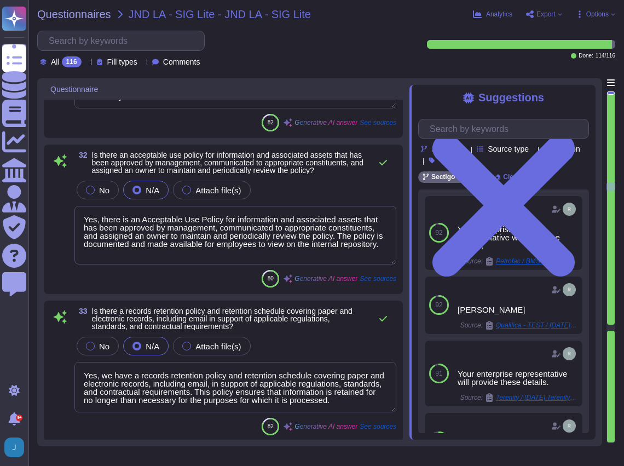
type textarea "Yes, the organization has a documented employee performance process. Managers p…"
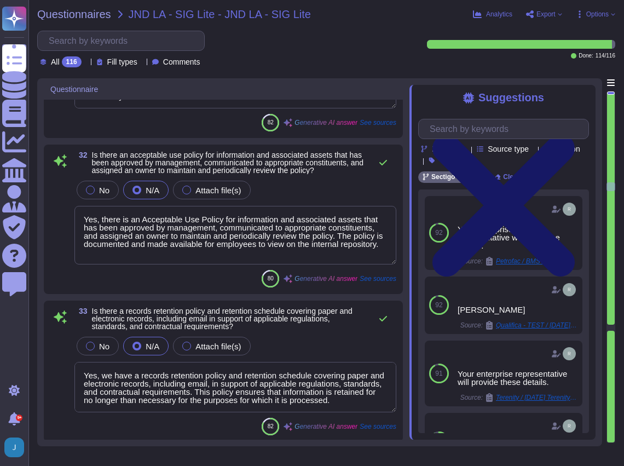
click at [483, 95] on icon at bounding box center [503, 205] width 171 height 228
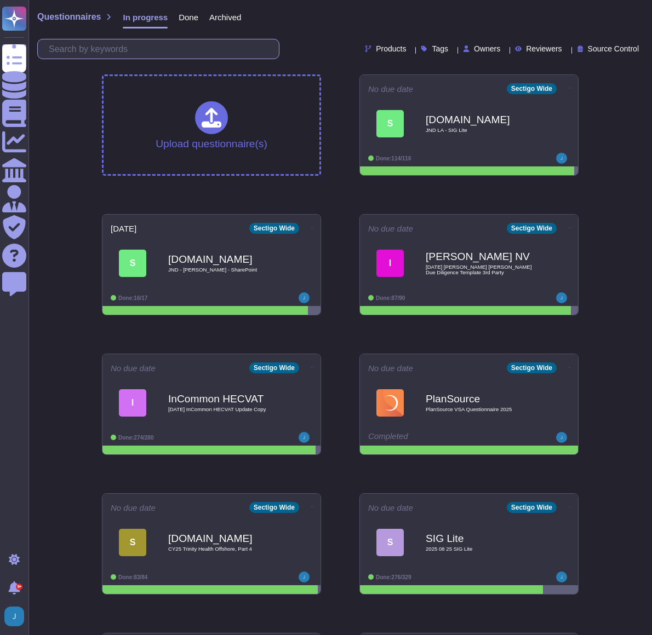
click at [78, 52] on input "text" at bounding box center [160, 48] width 235 height 19
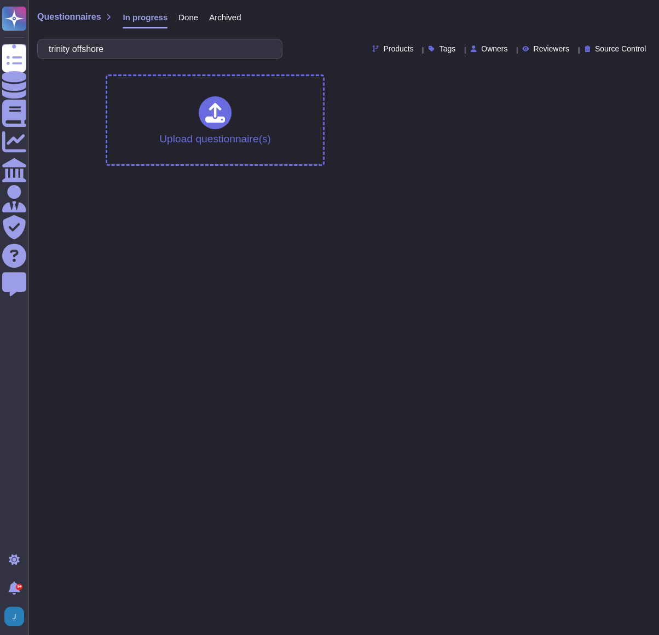
click at [183, 14] on span "Done" at bounding box center [188, 17] width 20 height 8
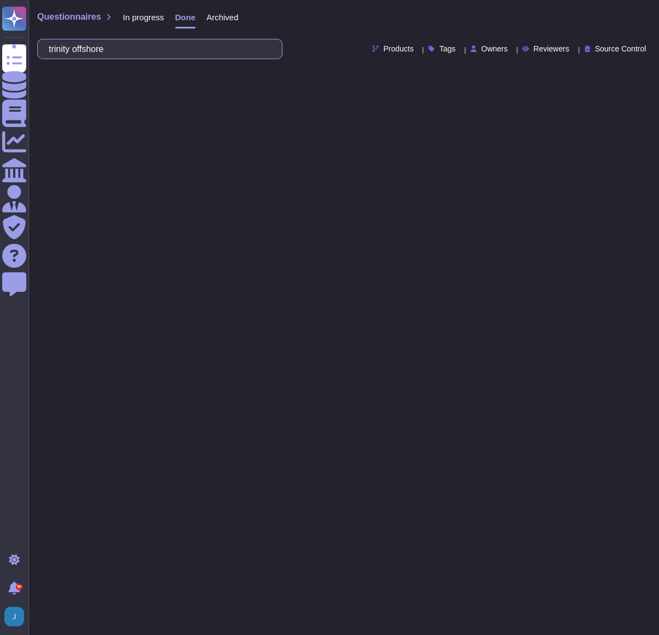
click at [110, 45] on input "trinity offshore" at bounding box center [157, 48] width 228 height 19
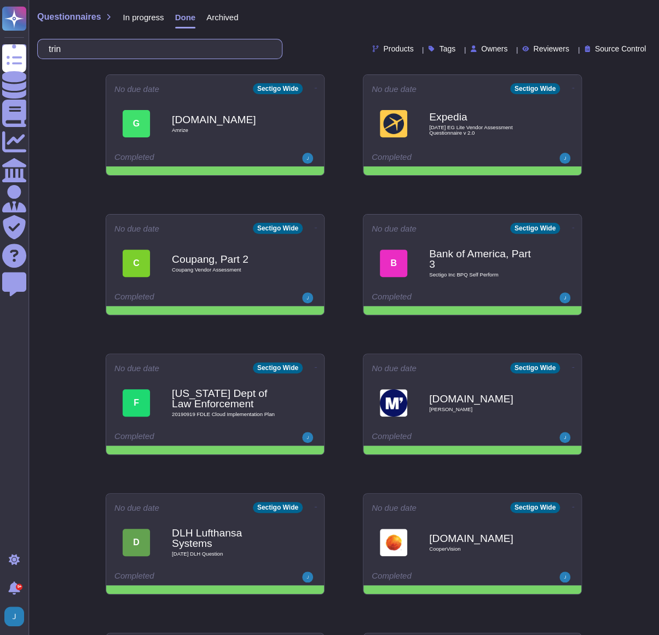
type input "t"
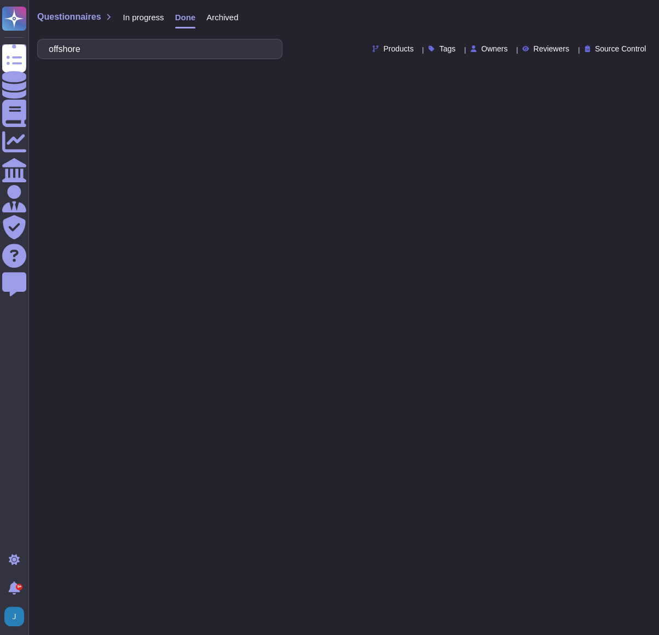
type input "offshore"
click at [136, 13] on span "In progress" at bounding box center [143, 17] width 41 height 8
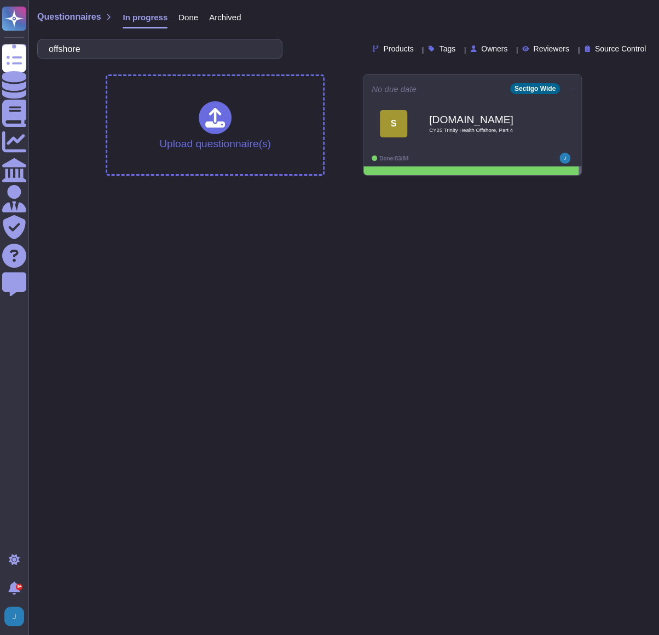
click at [490, 185] on html "Questionnaires Knowledge Base Documents Analytics CAIQ / SIG Admin Trust Center…" at bounding box center [329, 92] width 659 height 185
drag, startPoint x: 178, startPoint y: 278, endPoint x: 125, endPoint y: 187, distance: 105.7
click at [180, 185] on html "Questionnaires Knowledge Base Documents Analytics CAIQ / SIG Admin Trust Center…" at bounding box center [329, 92] width 659 height 185
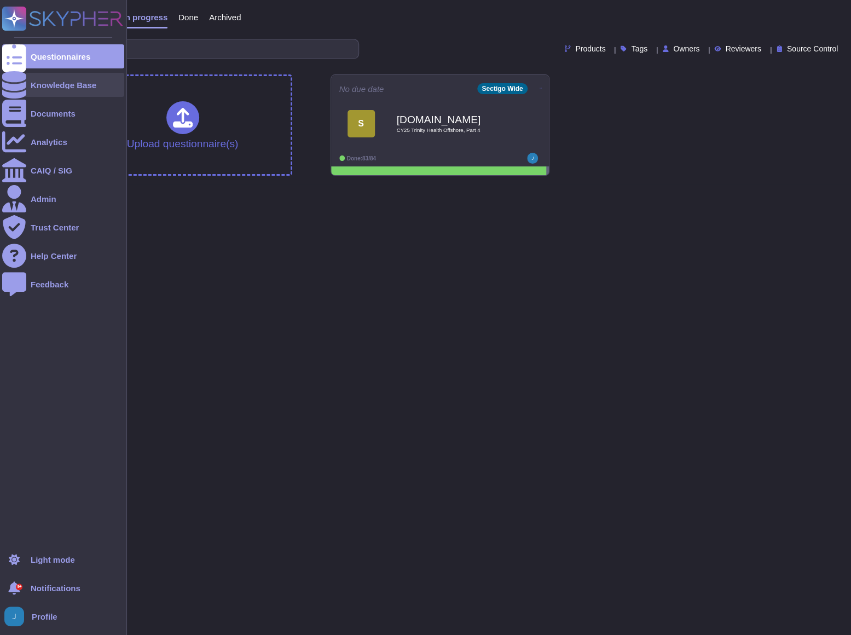
click at [55, 87] on div "Knowledge Base" at bounding box center [64, 85] width 66 height 8
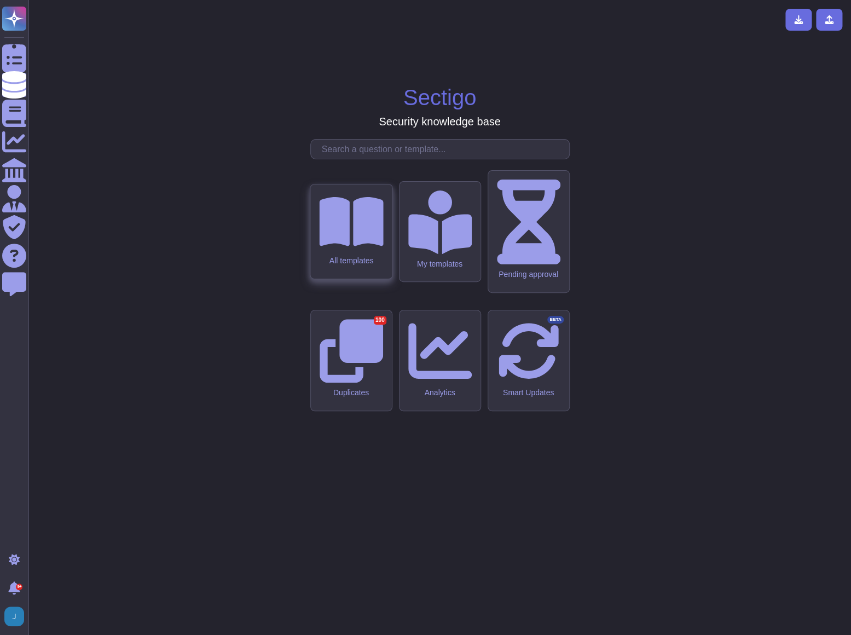
click at [335, 279] on div "All templates" at bounding box center [351, 232] width 82 height 94
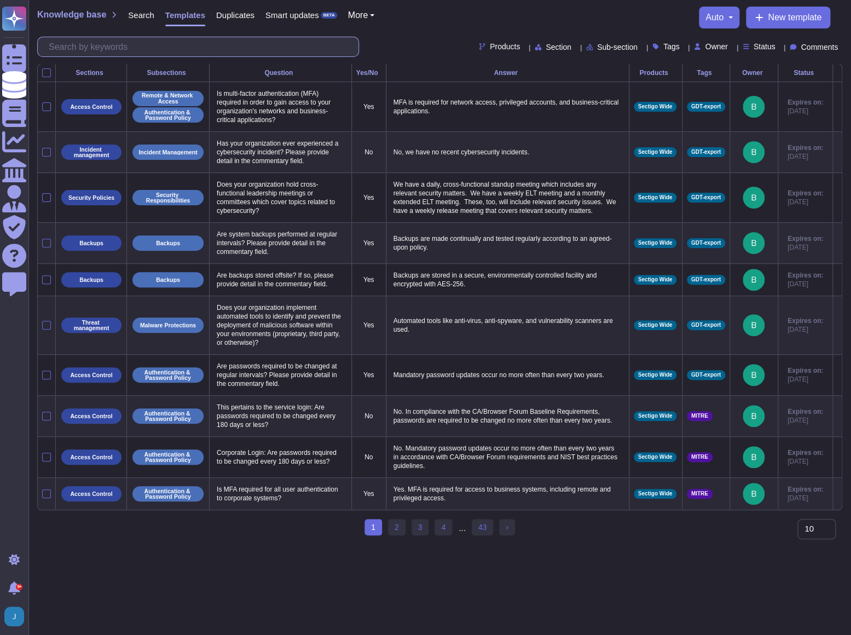
click at [113, 46] on input "text" at bounding box center [200, 46] width 315 height 19
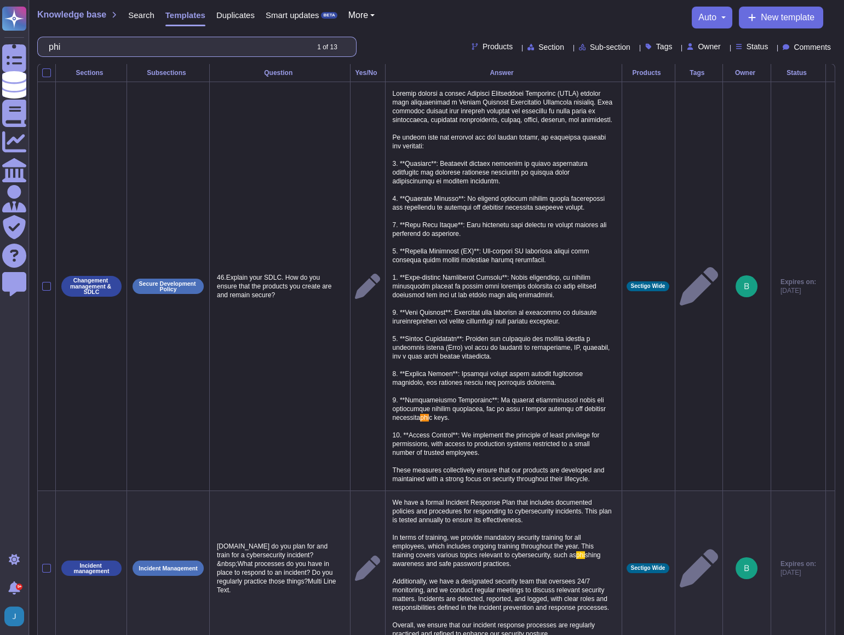
click at [120, 54] on input "phi" at bounding box center [175, 46] width 264 height 19
click at [110, 50] on input "phi" at bounding box center [175, 46] width 264 height 19
click at [76, 47] on input "phi" at bounding box center [175, 46] width 264 height 19
click at [104, 46] on input "phi" at bounding box center [175, 46] width 264 height 19
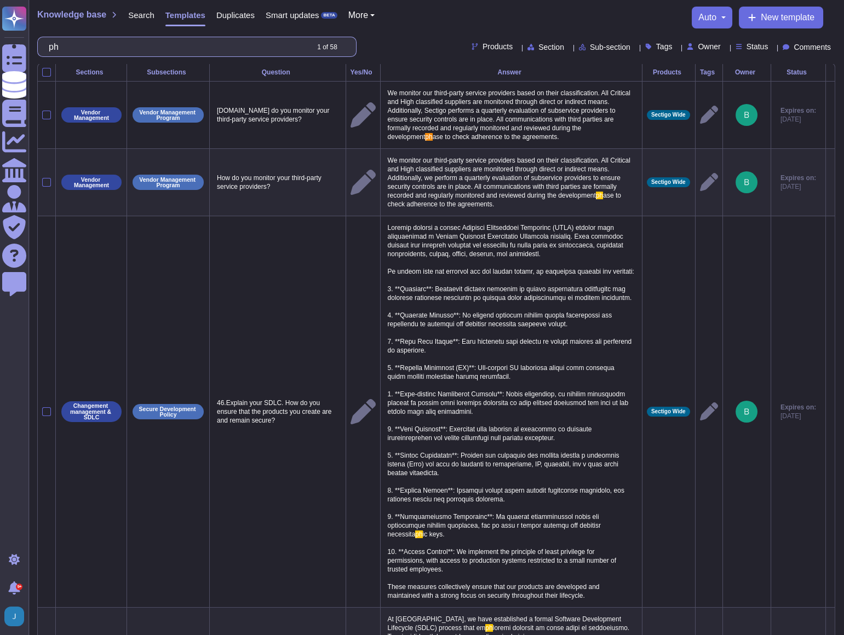
type input "p"
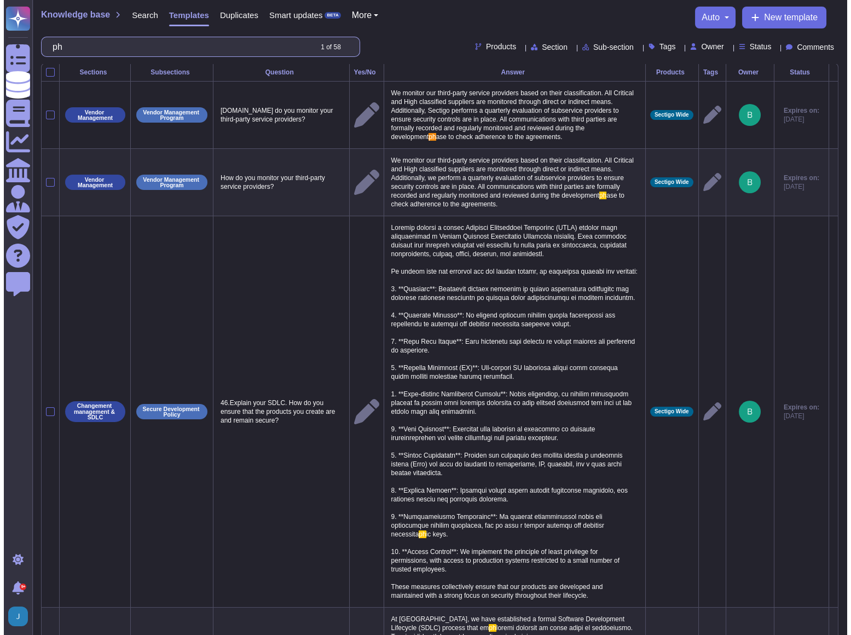
scroll to position [0, 0]
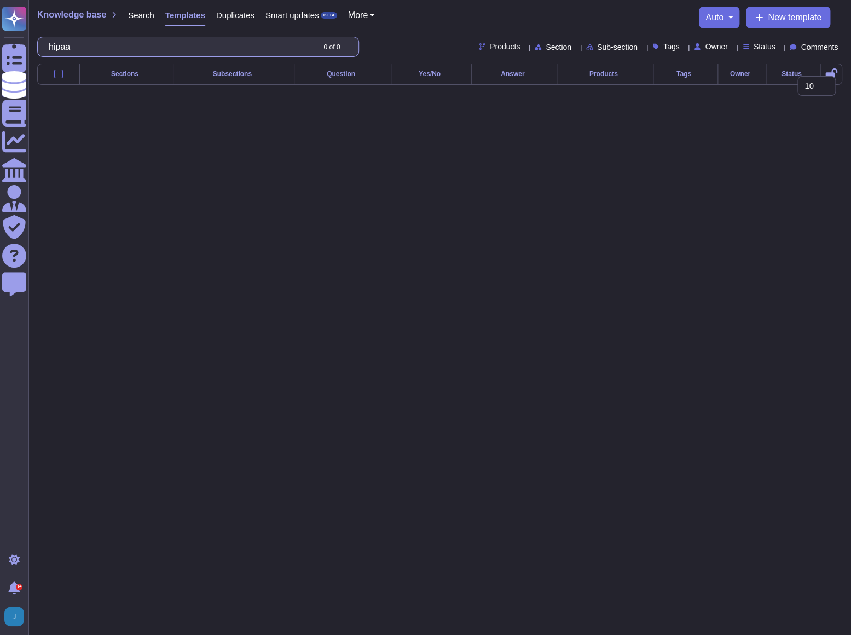
type input "hipaa"
click at [135, 15] on span "Search" at bounding box center [141, 15] width 26 height 8
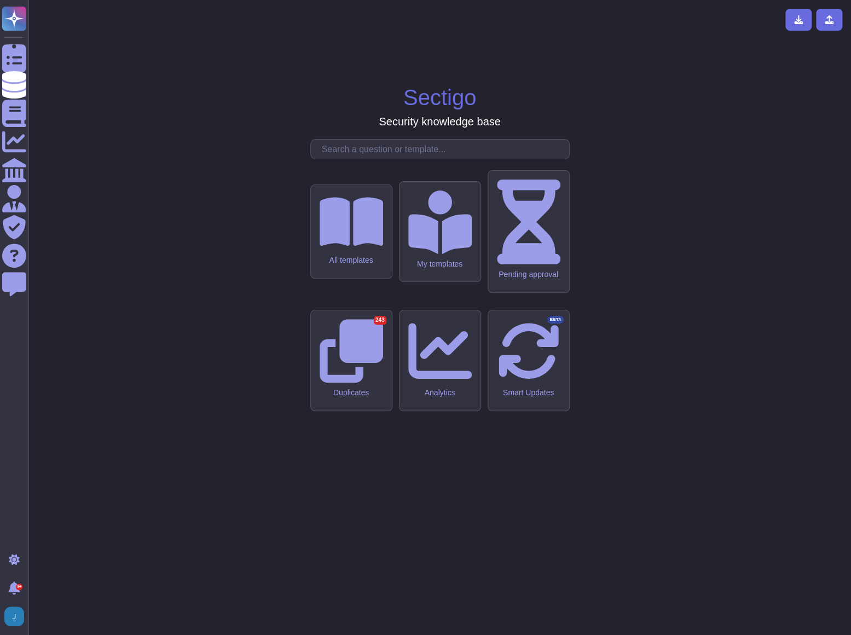
click at [345, 159] on input "text" at bounding box center [442, 149] width 253 height 19
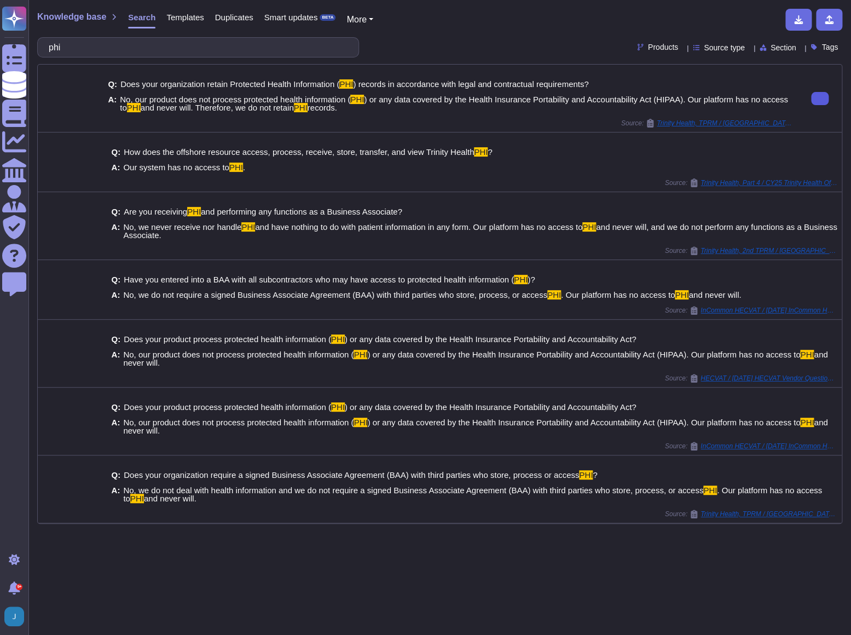
click at [624, 103] on button at bounding box center [820, 98] width 18 height 13
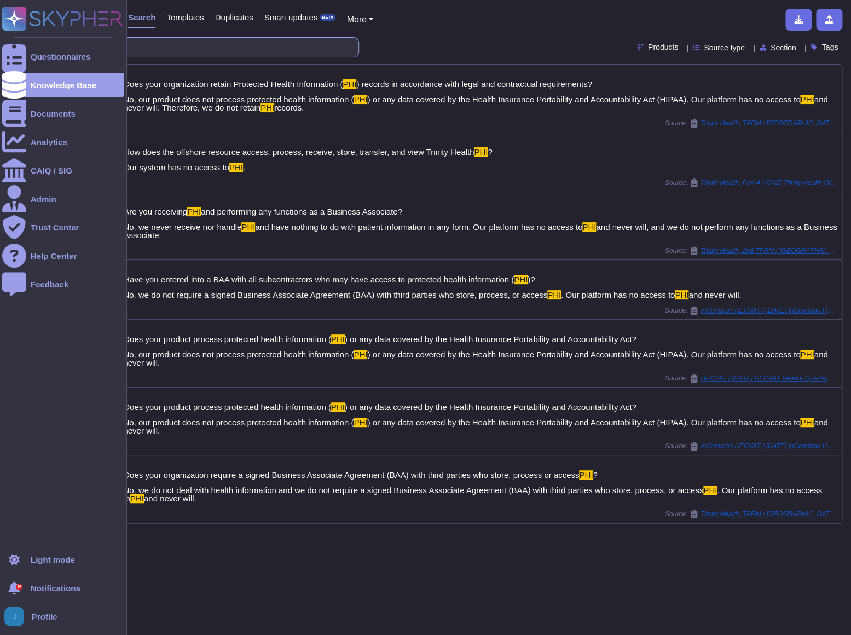
drag, startPoint x: 76, startPoint y: 47, endPoint x: 24, endPoint y: 40, distance: 52.4
click at [24, 40] on div "Questionnaires Knowledge Base Documents Analytics CAIQ / SIG Admin Trust Center…" at bounding box center [425, 317] width 851 height 635
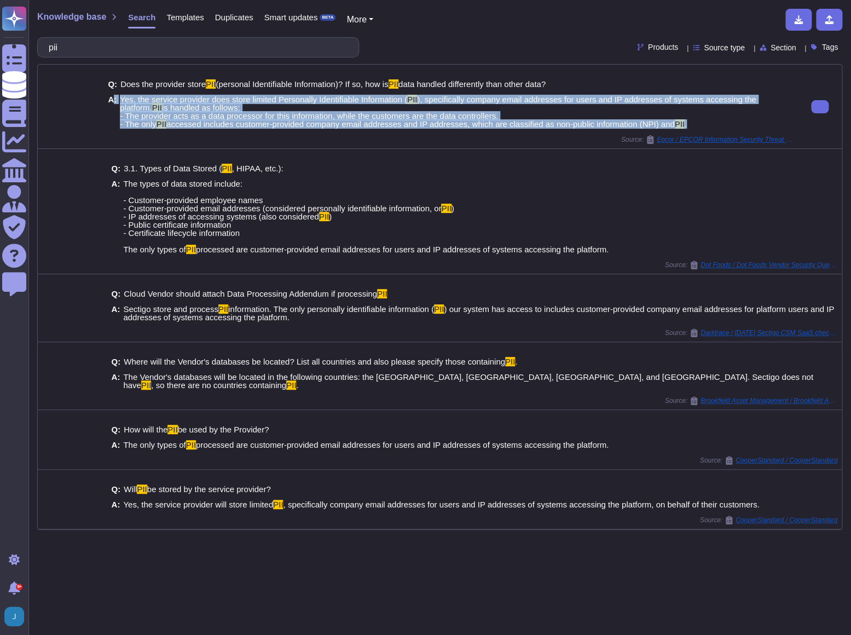
drag, startPoint x: 689, startPoint y: 131, endPoint x: 113, endPoint y: 142, distance: 576.1
click at [113, 135] on div "Q: Does the provider store PII (personal Identifiable Information)? If so, how …" at bounding box center [451, 104] width 686 height 62
copy div ": Yes, the service provider does store limited Personally Identifiable Informat…"
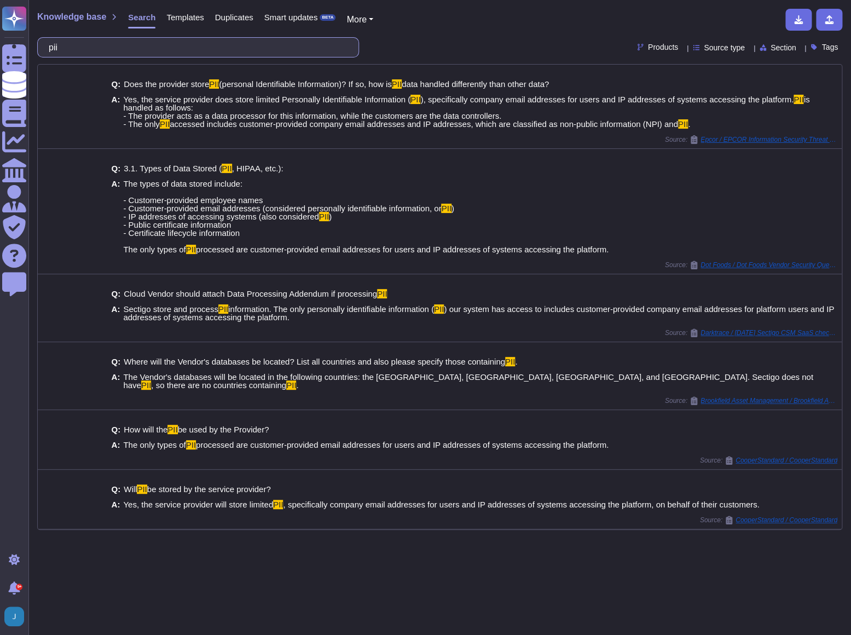
drag, startPoint x: 85, startPoint y: 53, endPoint x: 38, endPoint y: 47, distance: 48.0
click at [38, 47] on div "pii" at bounding box center [198, 47] width 322 height 20
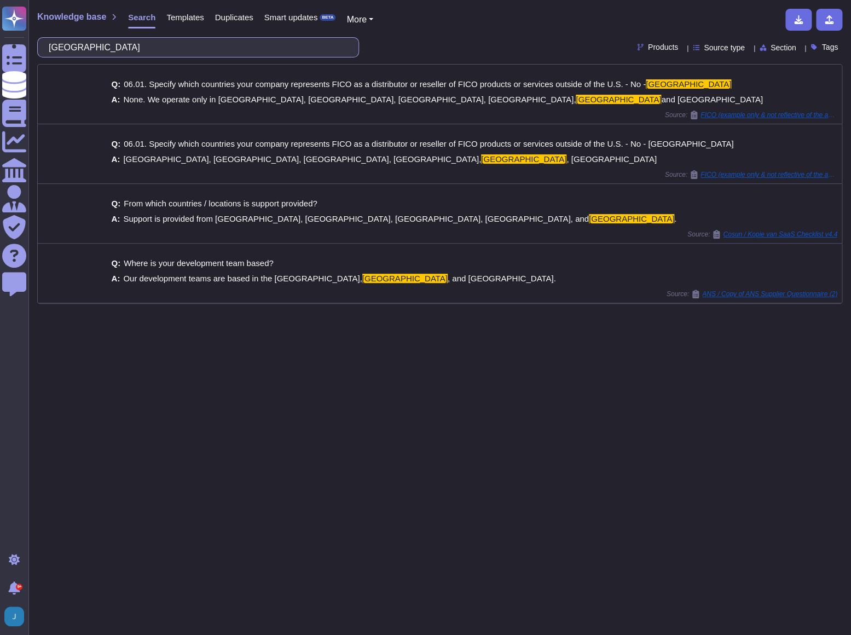
type input "[GEOGRAPHIC_DATA]"
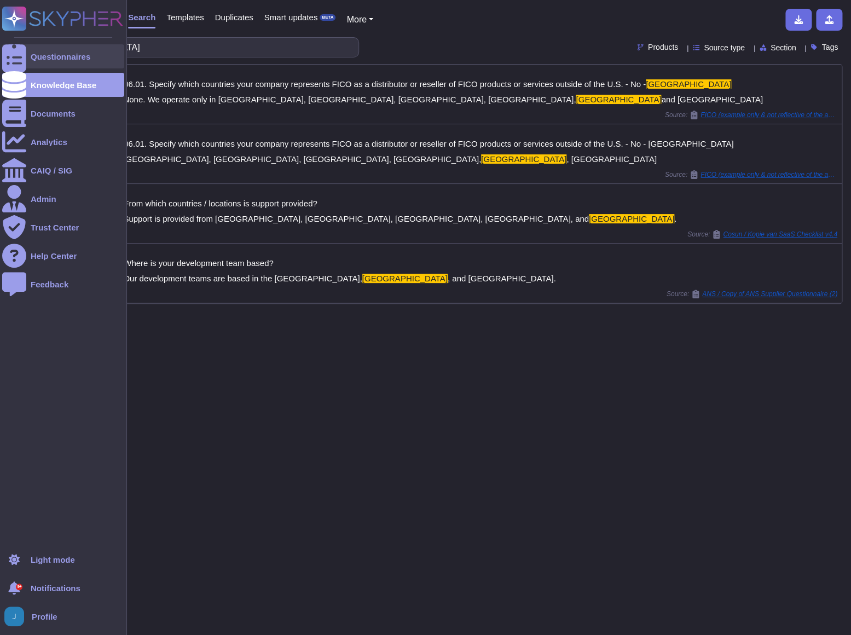
click at [51, 53] on div "Questionnaires" at bounding box center [61, 57] width 60 height 8
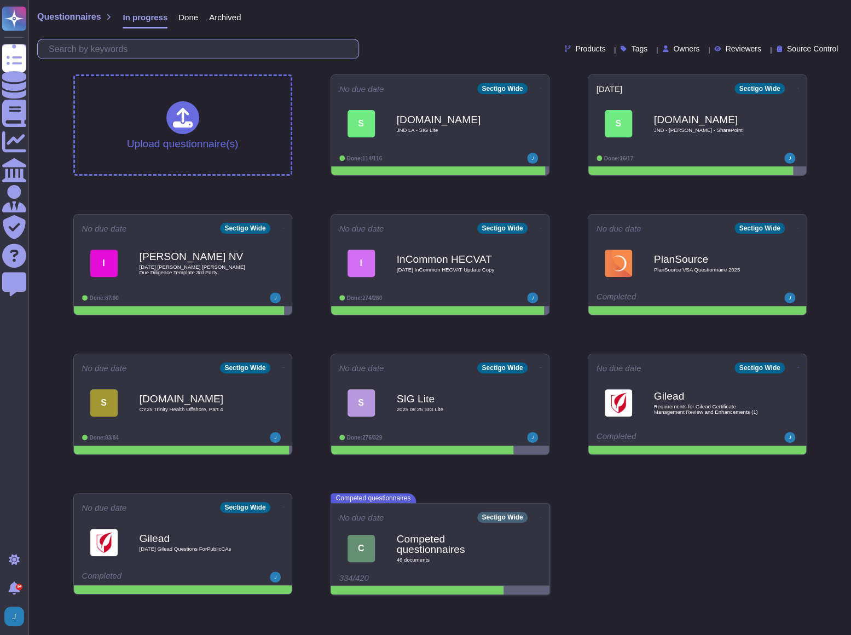
click at [177, 44] on input "text" at bounding box center [200, 48] width 315 height 19
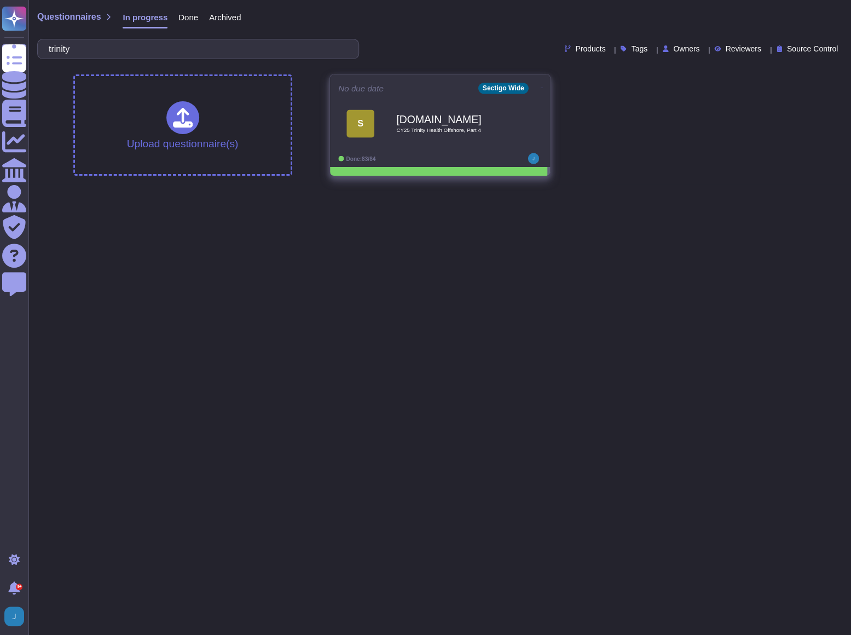
type input "trinity"
click at [436, 118] on b "[DOMAIN_NAME]" at bounding box center [451, 119] width 111 height 10
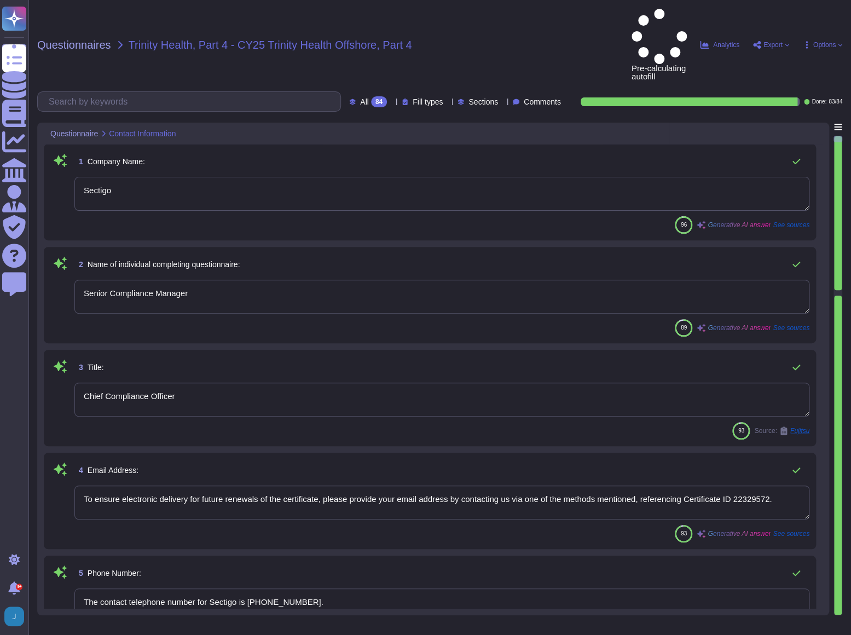
type textarea "Sectigo"
type textarea "Senior Compliance Manager"
type textarea "Chief Compliance Officer"
type textarea "To ensure electronic delivery for future renewals of the certificate, please pr…"
type textarea "The contact telephone number for Sectigo is [PHONE_NUMBER]."
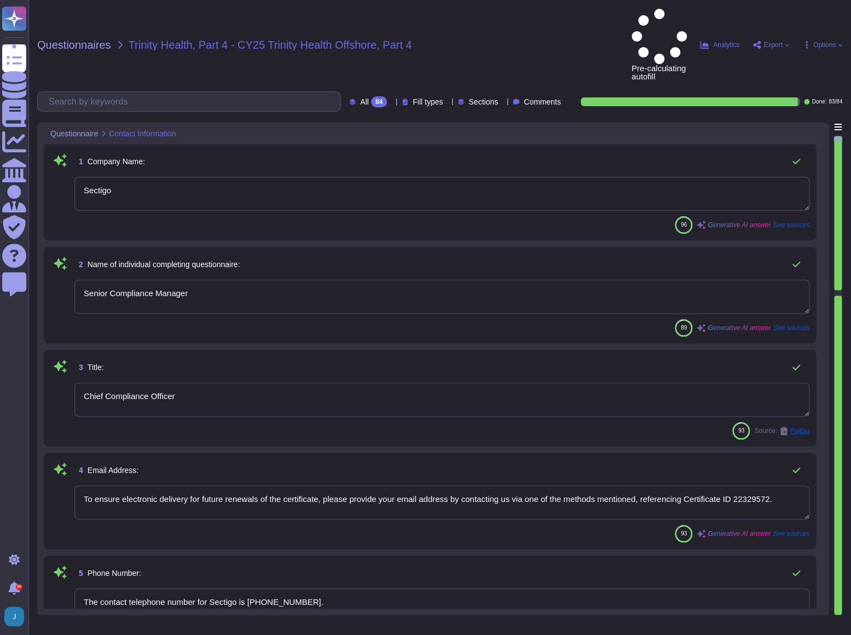
type textarea "[DATE]"
type textarea "The category of services being performed by offshore resources includes tech su…"
type textarea "n/a"
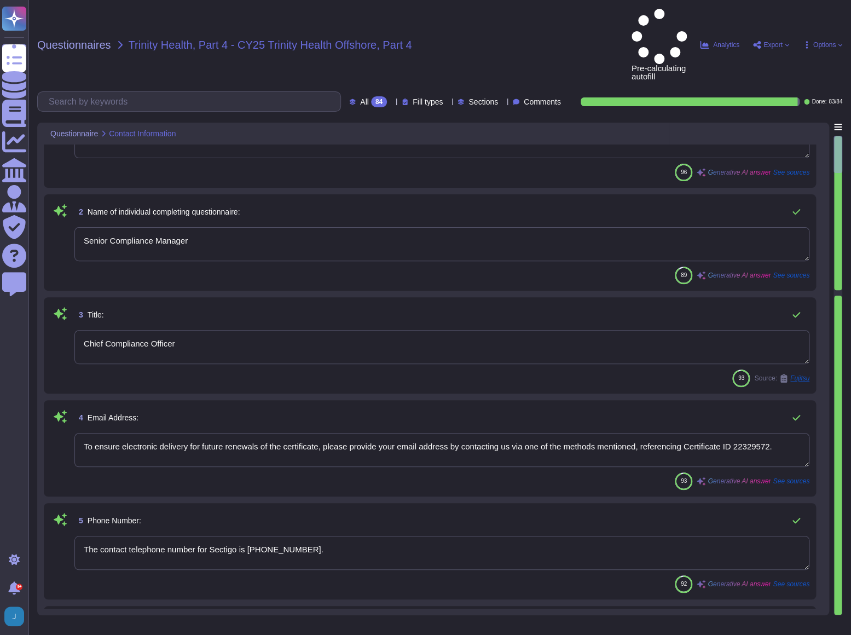
type textarea "Certificate Lifecycle Management and Digital Certificates."
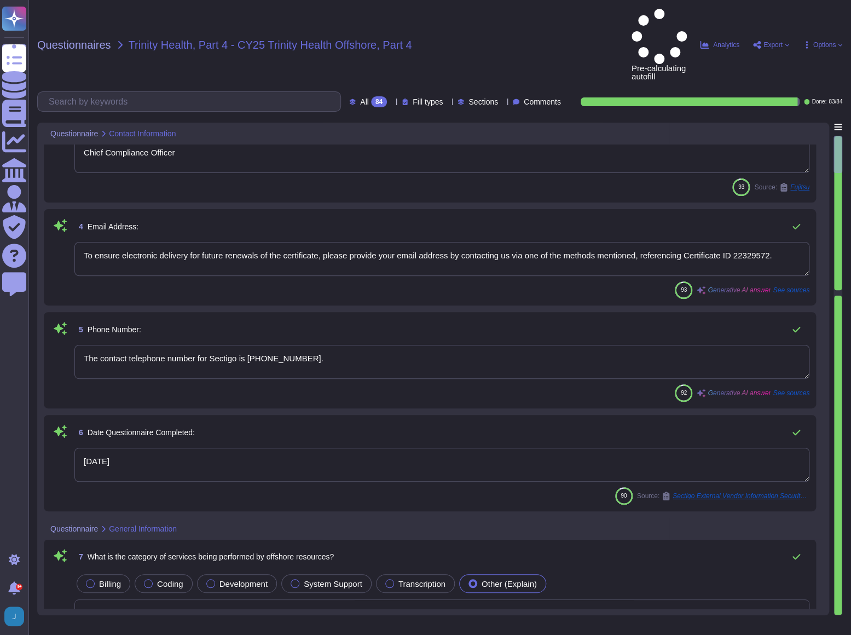
scroll to position [298, 0]
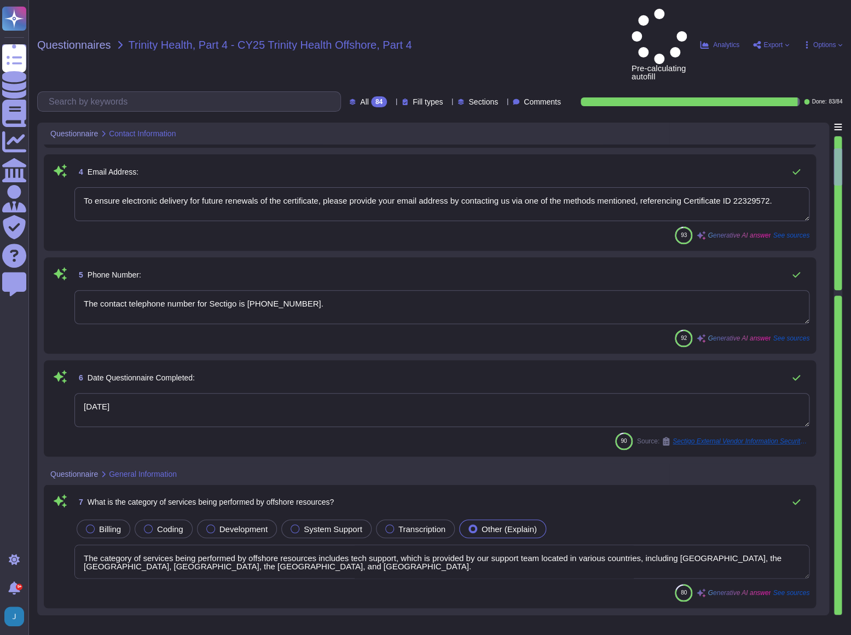
type textarea "Yes, we provide offshore capabilities as part of our services, but we also have…"
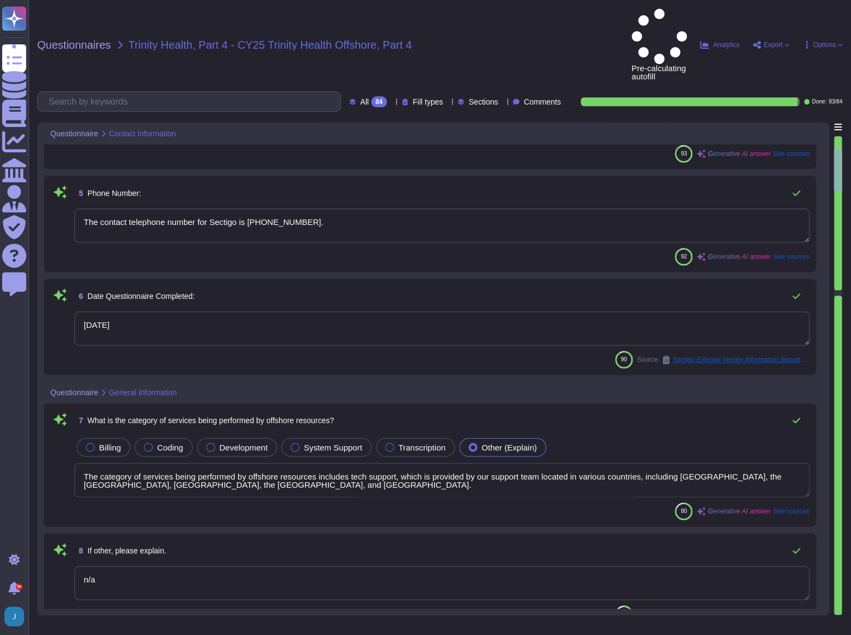
type textarea "n/a"
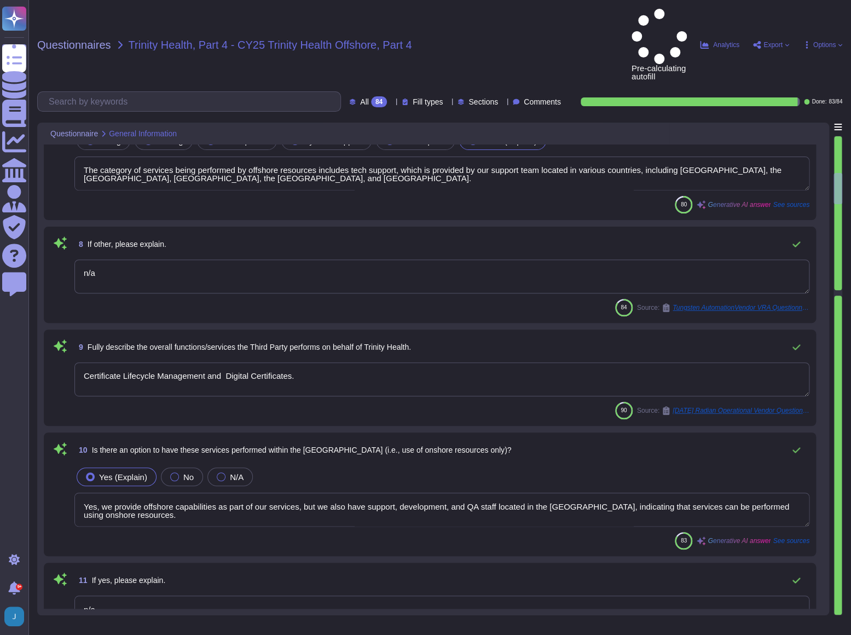
type textarea "none"
type textarea "[GEOGRAPHIC_DATA], [GEOGRAPHIC_DATA], [GEOGRAPHIC_DATA]"
type textarea "Employees must have a suitable and dedicated workspace in any remote location u…"
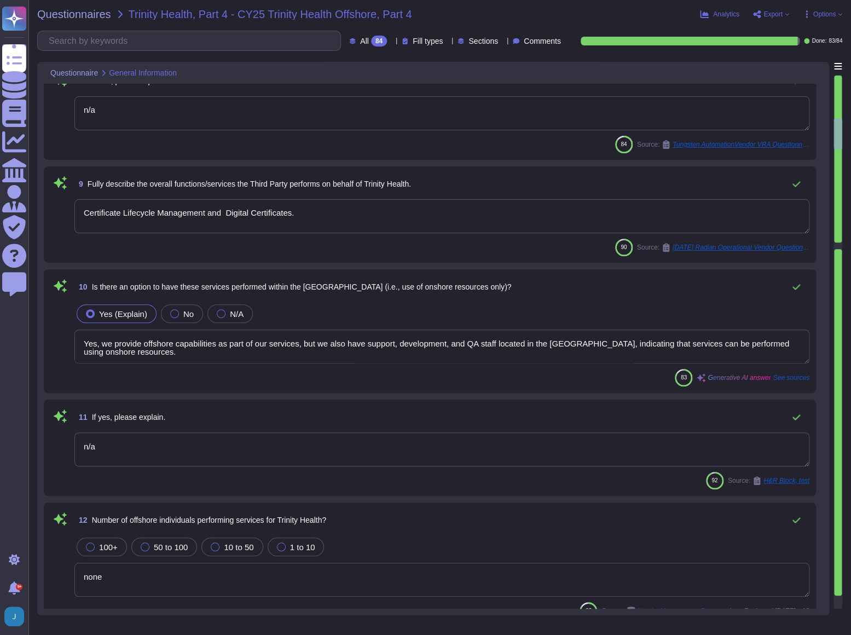
scroll to position [1, 0]
click at [83, 16] on span "Questionnaires" at bounding box center [74, 14] width 74 height 11
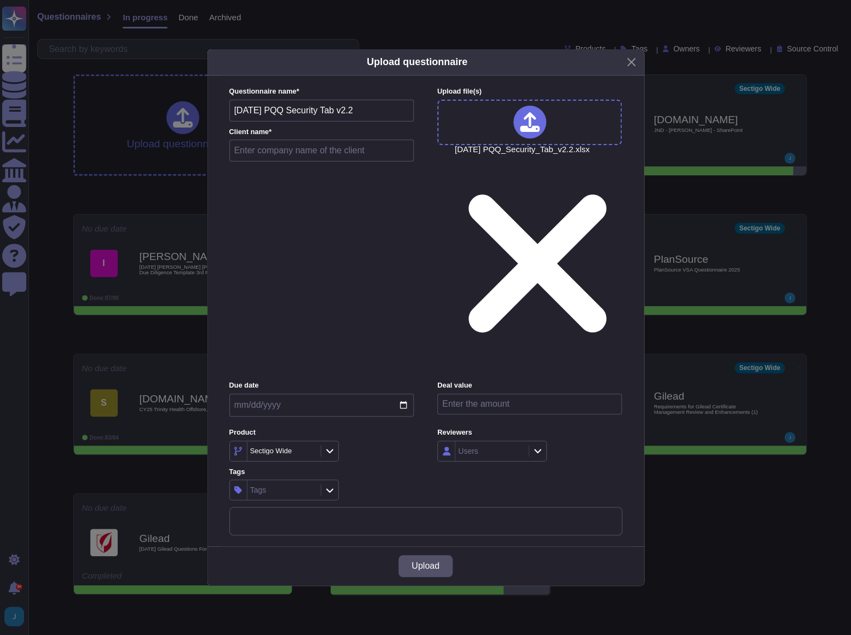
click at [346, 162] on input "text" at bounding box center [321, 151] width 185 height 22
click at [309, 162] on input "NCC Group, Part" at bounding box center [321, 151] width 185 height 22
type input "NCC Group, Part 3"
click at [419, 465] on button "Upload" at bounding box center [426, 566] width 54 height 22
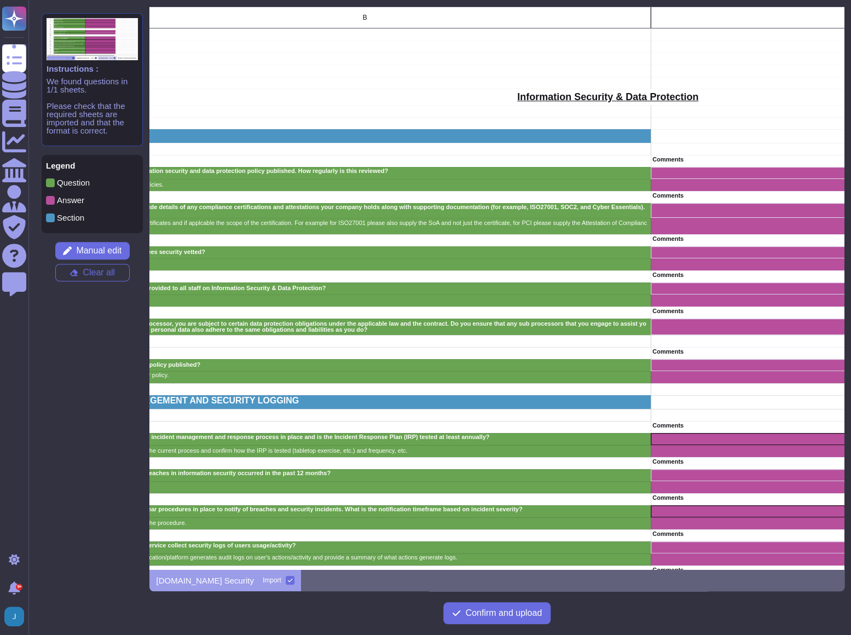
scroll to position [0, 161]
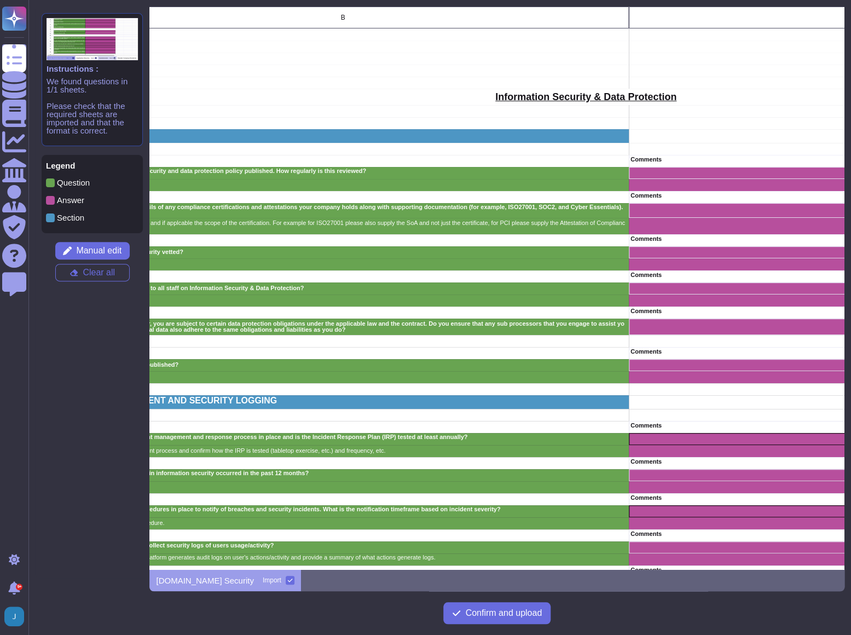
click at [94, 246] on span "Manual edit" at bounding box center [98, 250] width 45 height 9
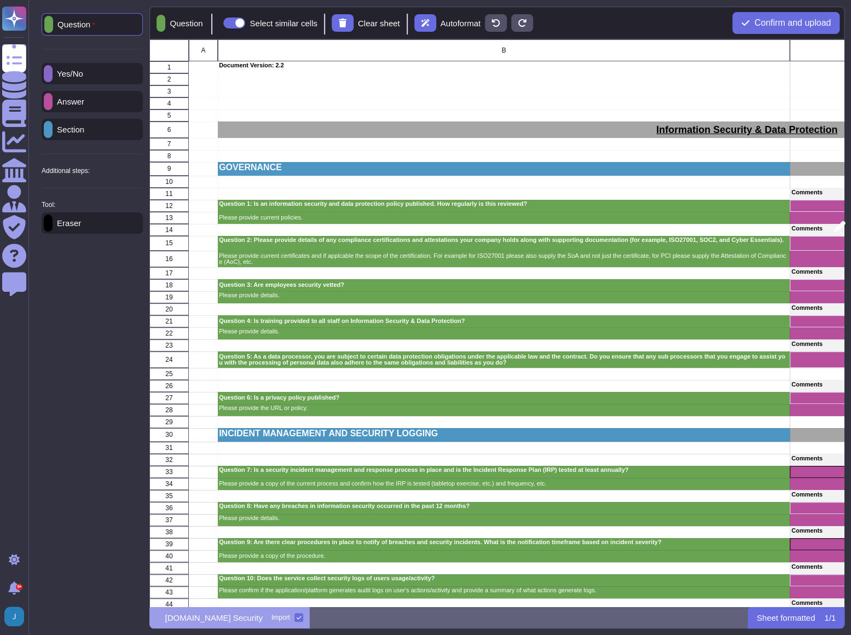
scroll to position [8, 8]
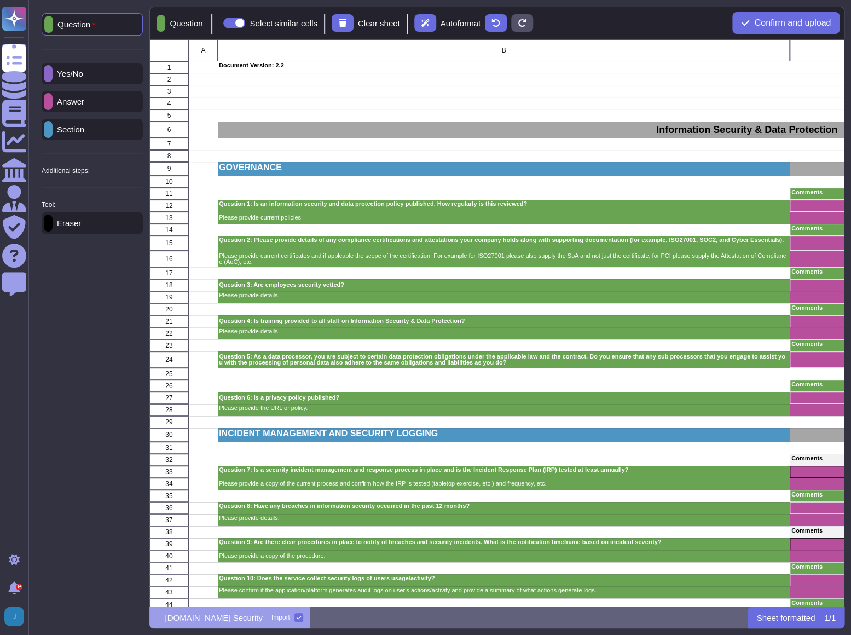
click at [86, 174] on p "Additional steps:" at bounding box center [66, 171] width 48 height 7
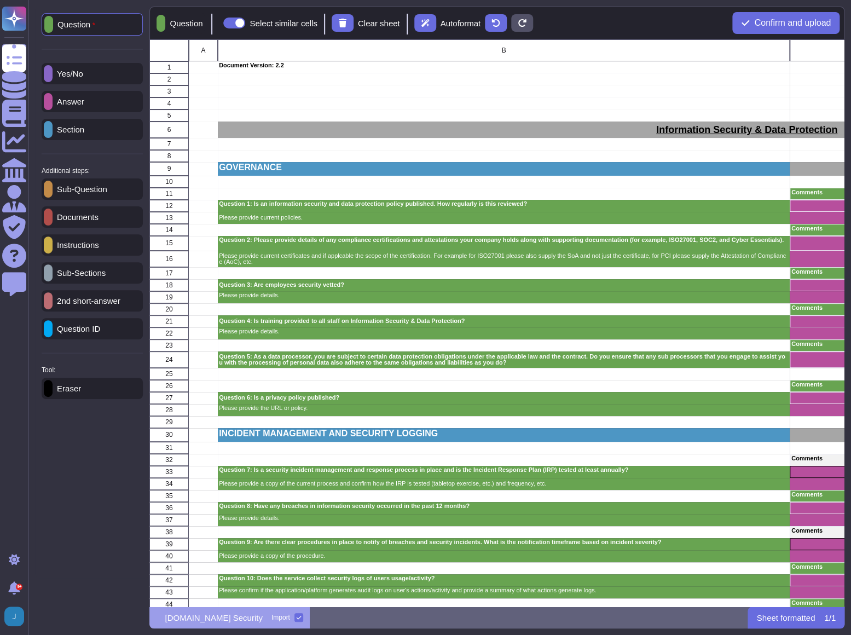
click at [97, 219] on p "Documents" at bounding box center [76, 217] width 46 height 8
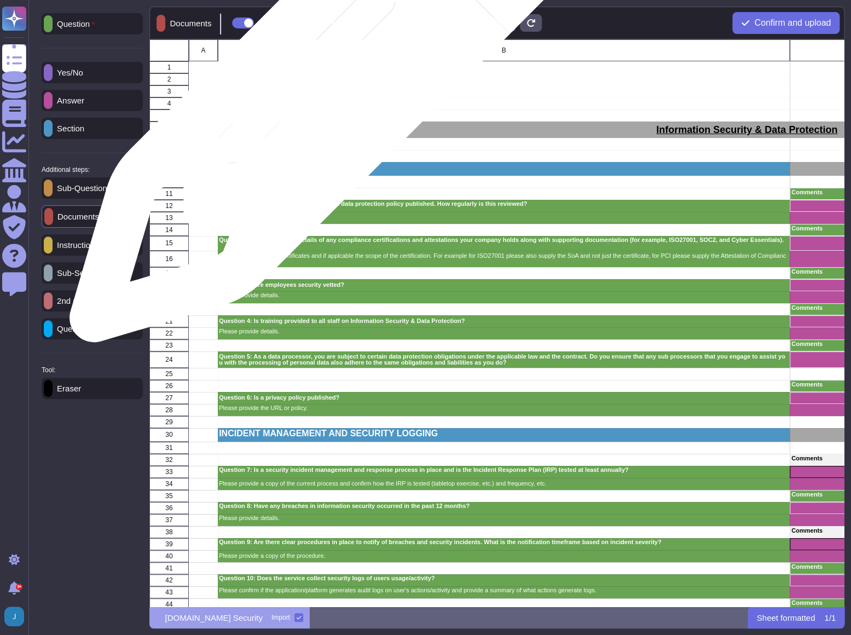
click at [326, 88] on div "grid" at bounding box center [504, 91] width 572 height 12
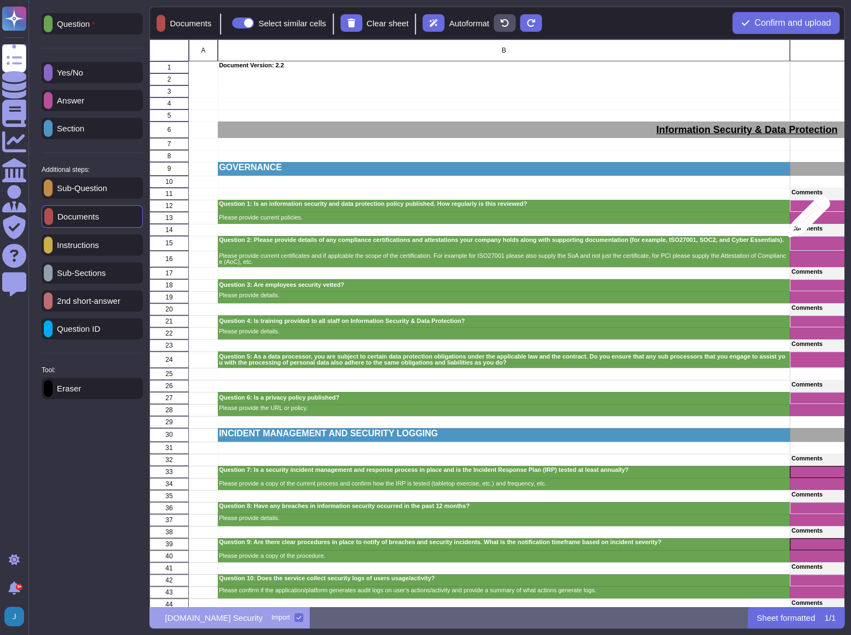
click at [77, 390] on p "Eraser" at bounding box center [67, 388] width 28 height 8
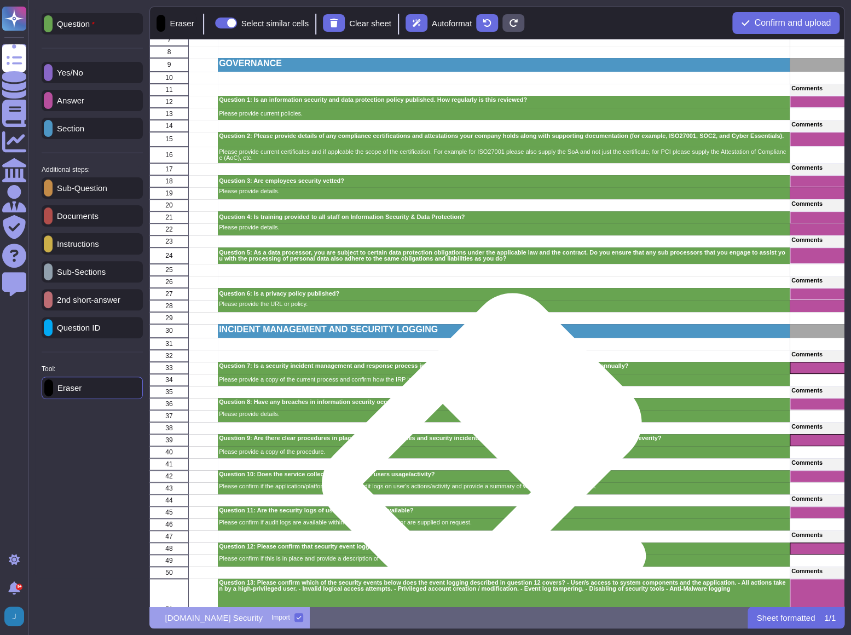
scroll to position [298, 0]
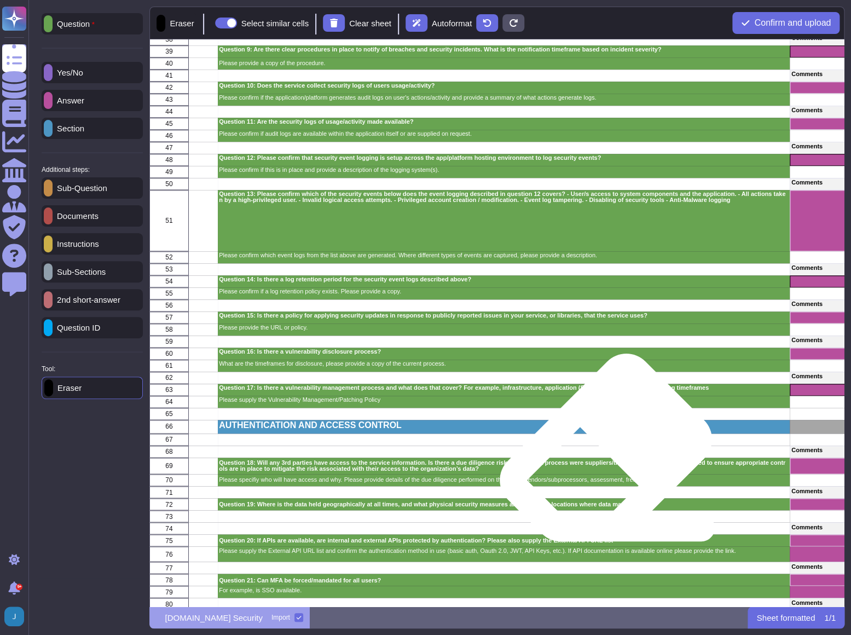
scroll to position [647, 0]
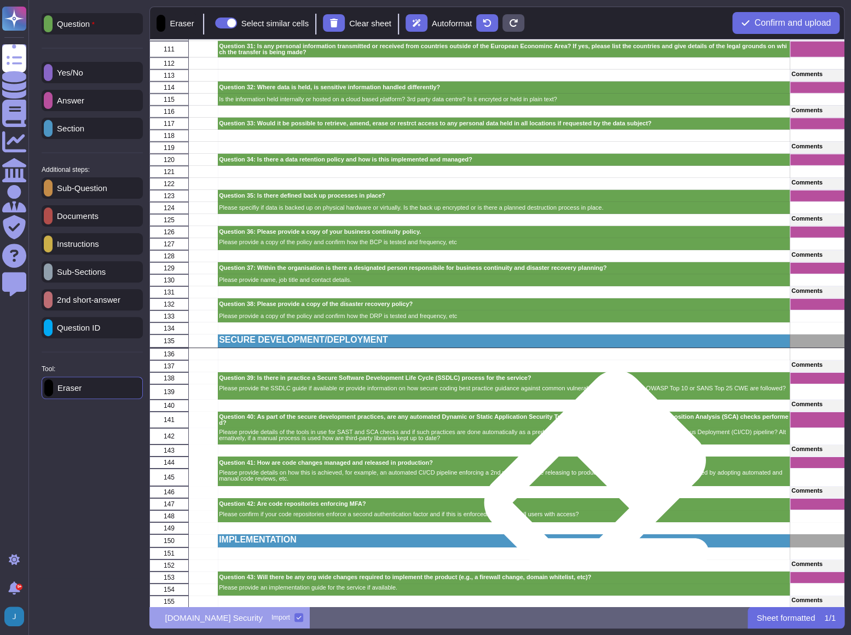
scroll to position [1492, 0]
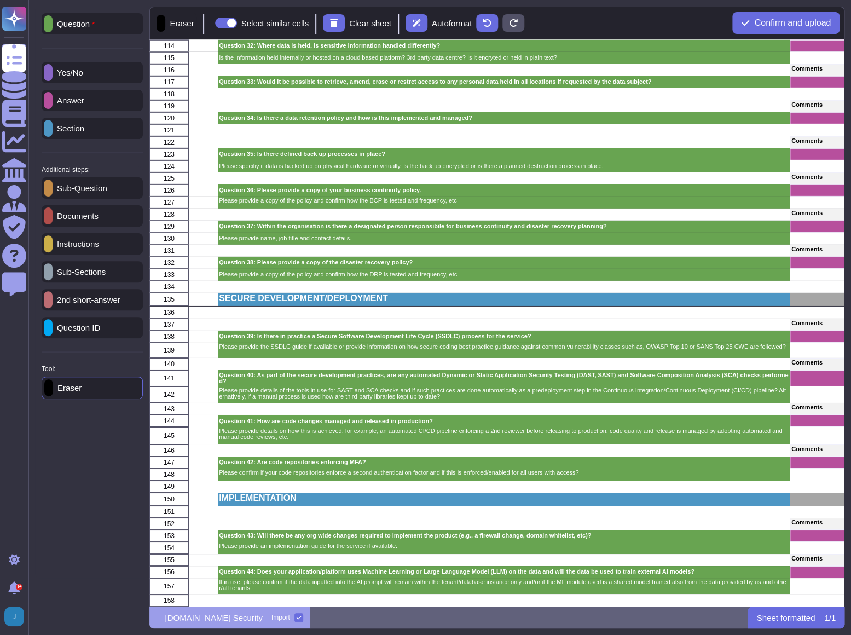
click at [73, 220] on p "Documents" at bounding box center [76, 216] width 46 height 8
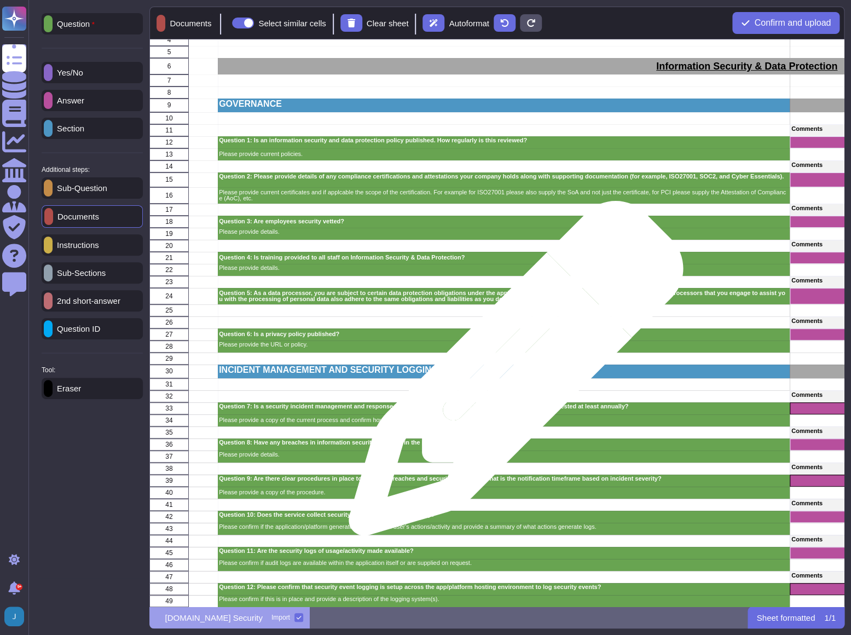
scroll to position [0, 0]
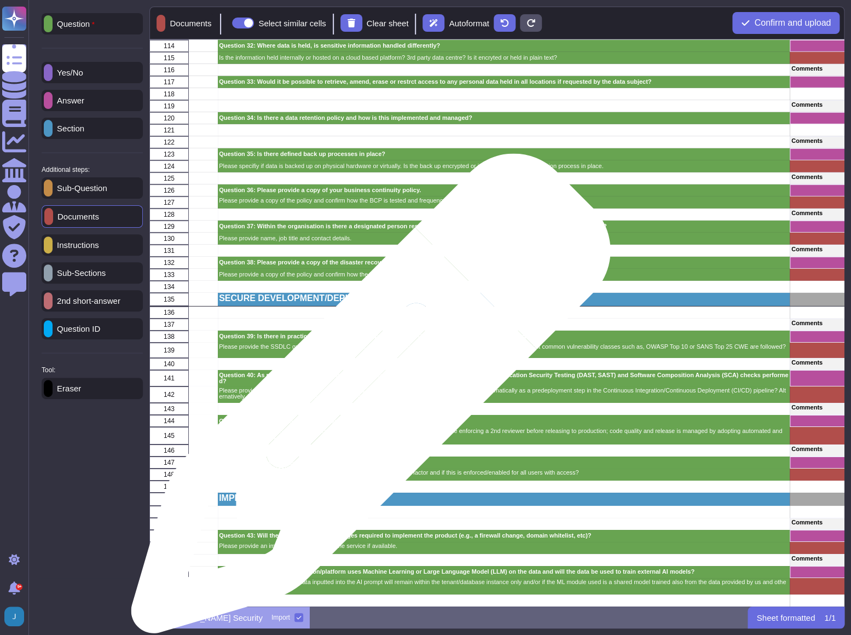
scroll to position [1492, 0]
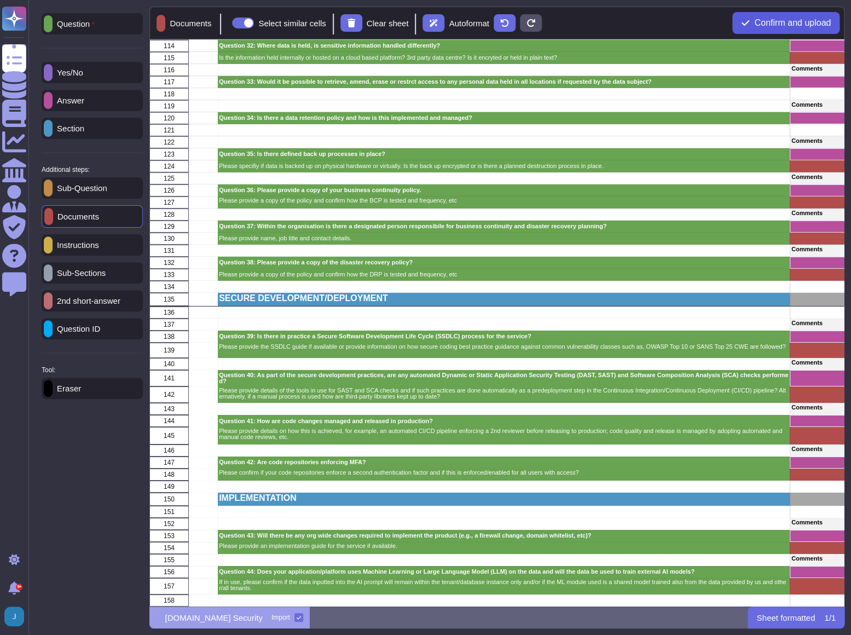
click at [624, 24] on span "Confirm and upload" at bounding box center [792, 23] width 77 height 9
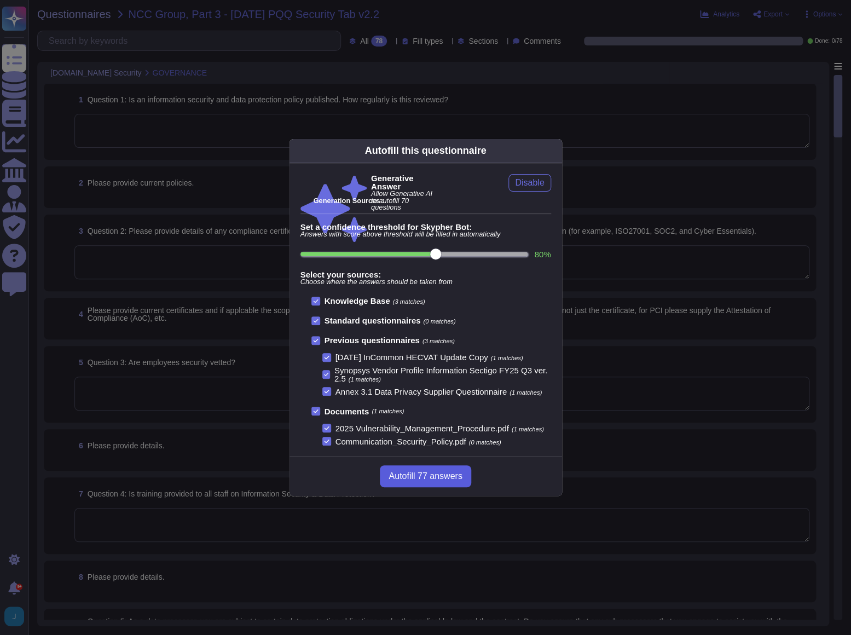
click at [420, 465] on span "Autofill 77 answers" at bounding box center [425, 476] width 73 height 9
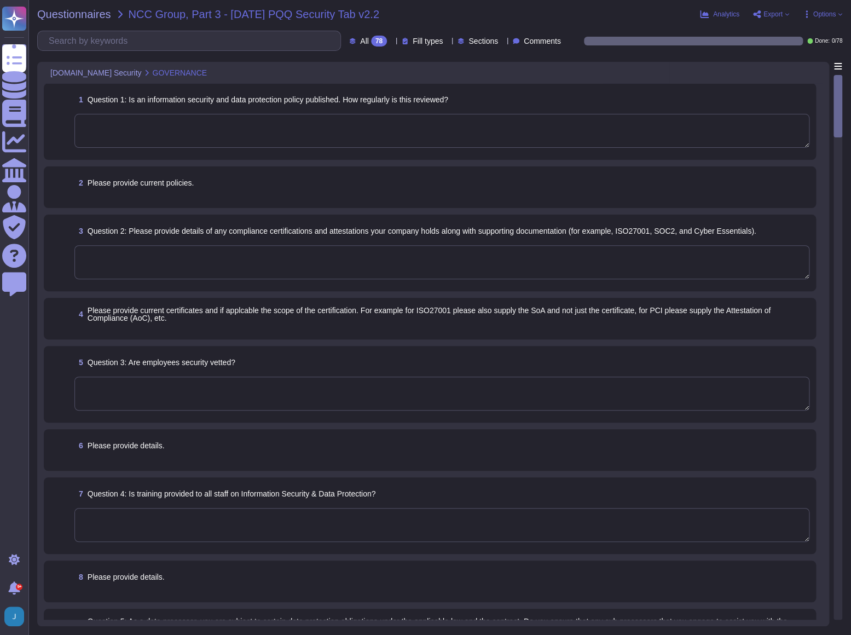
type textarea "Yes, our organization has formally documented information security policies and…"
type textarea "Our organization currently maintains the following security and compliance cert…"
type textarea "Yes, all employees, including contractors, undergo background checks before hir…"
type textarea "Yes, training is provided to all staff on Information Security and Data Protect…"
type textarea "No, we do not engage sub-processors for this service."
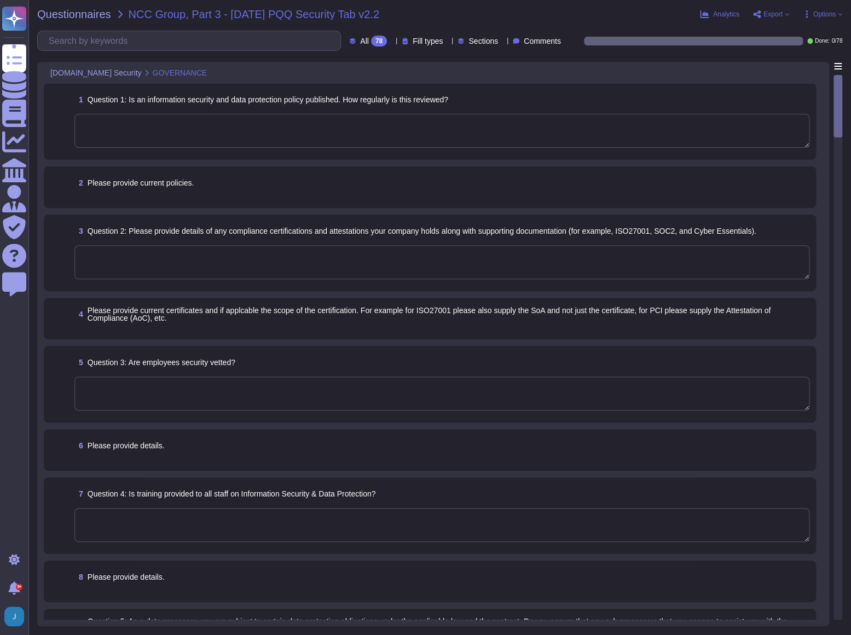
type textarea "Yes, our organization has a documented privacy policy that is available for pub…"
